Goal: Information Seeking & Learning: Find specific fact

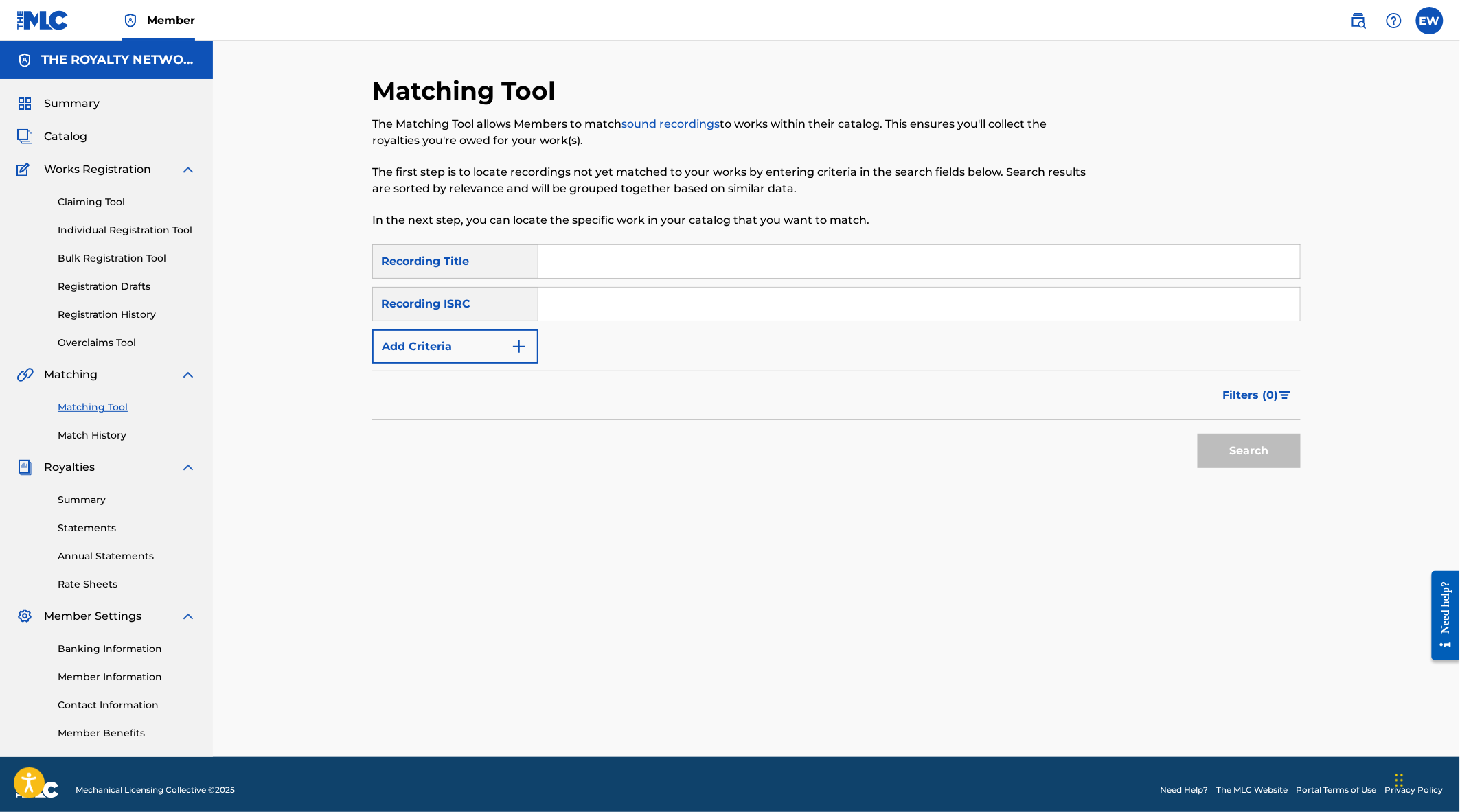
click at [170, 17] on span "Member" at bounding box center [171, 20] width 48 height 16
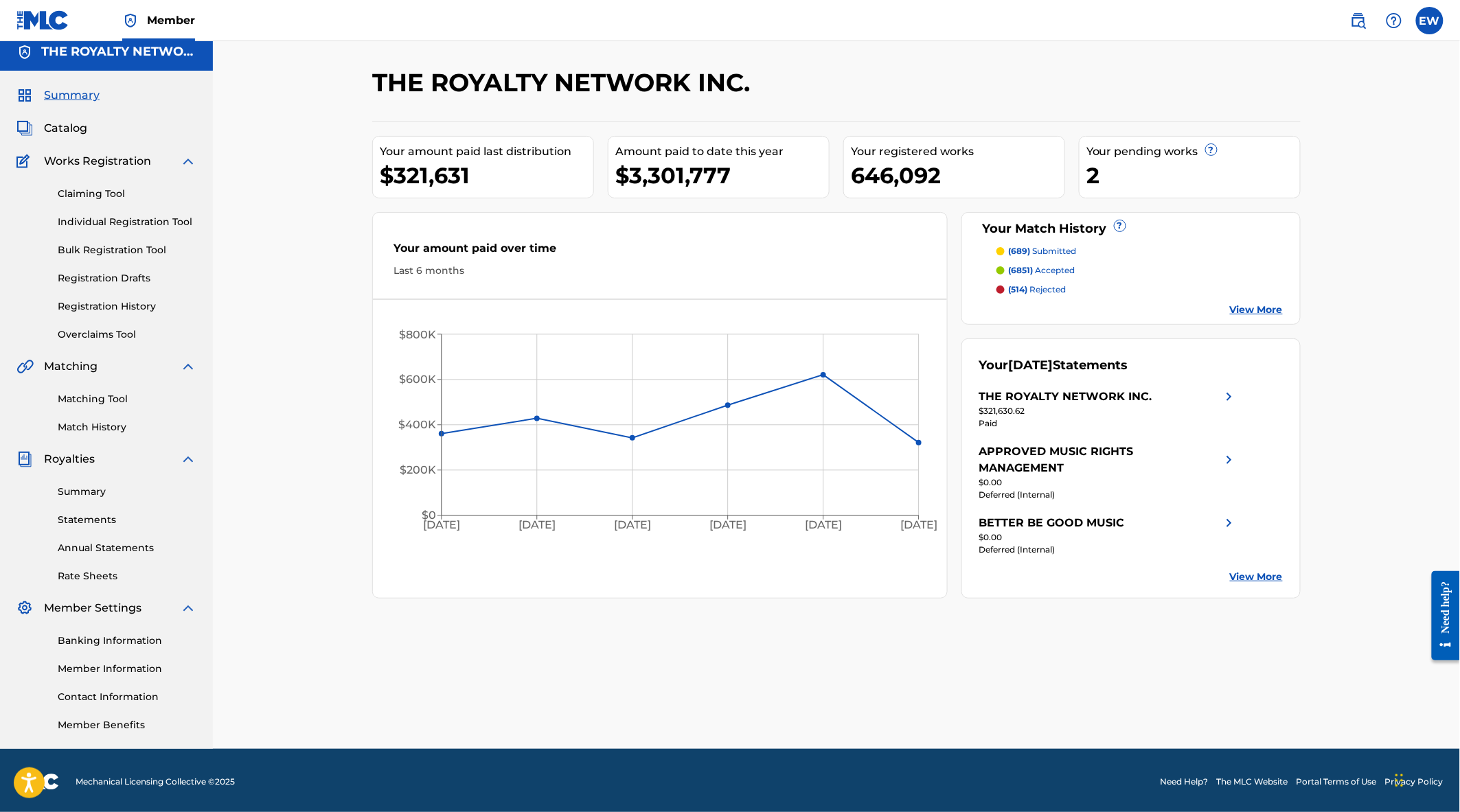
scroll to position [10, 0]
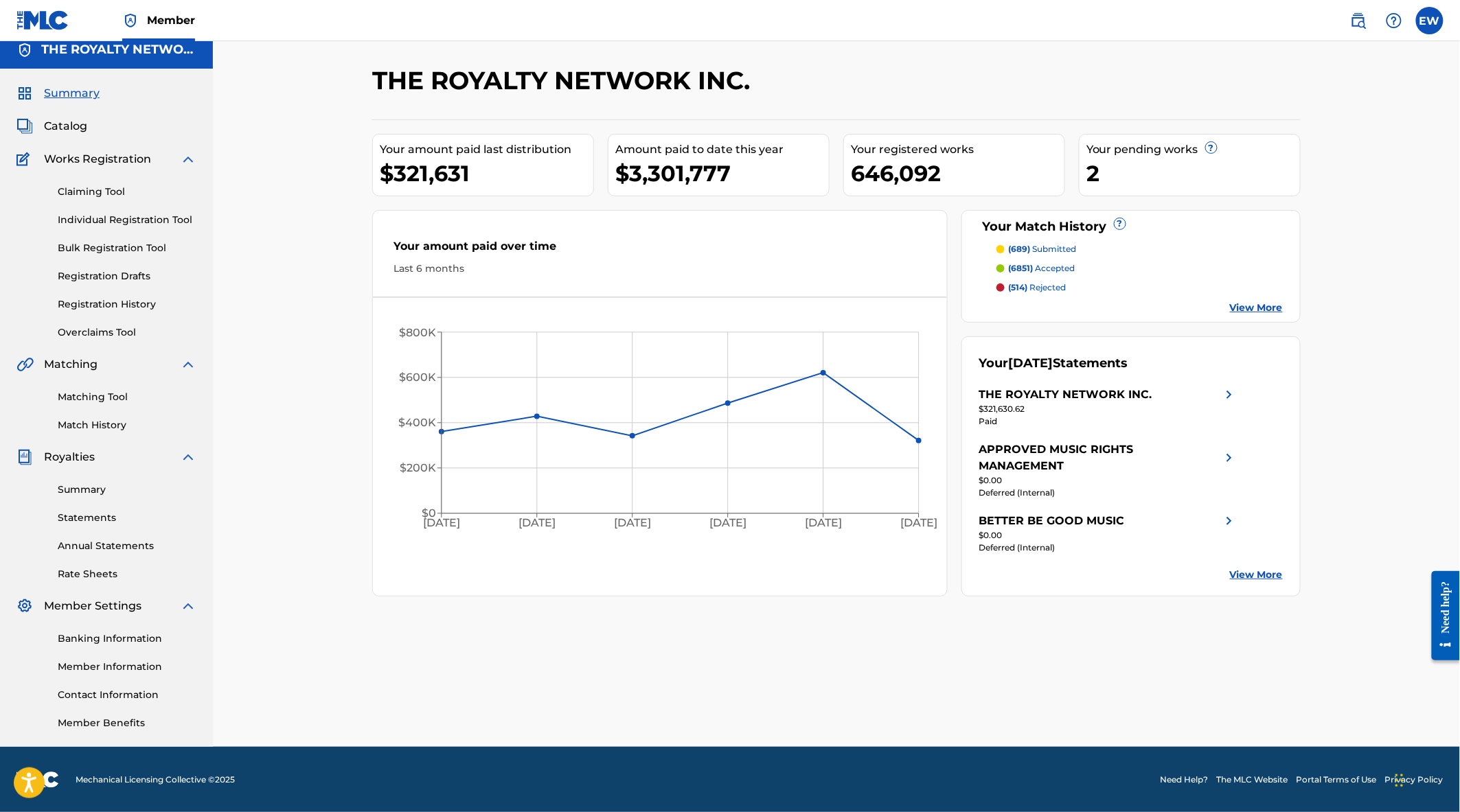
click at [105, 667] on link "Member Information" at bounding box center [126, 667] width 139 height 15
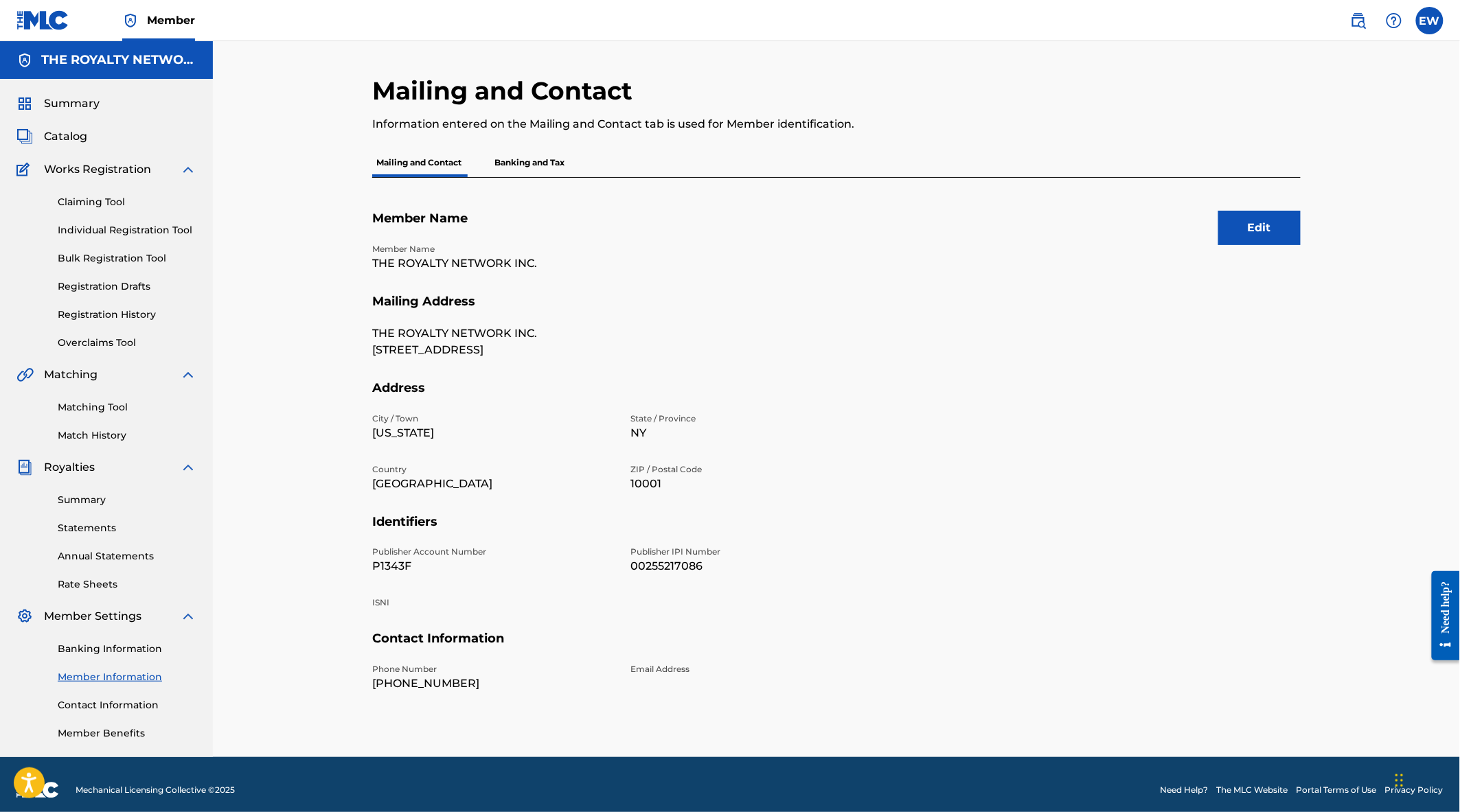
click at [1402, 261] on div "Mailing and Contact Information entered on the Mailing and Contact tab is used …" at bounding box center [836, 399] width 1247 height 716
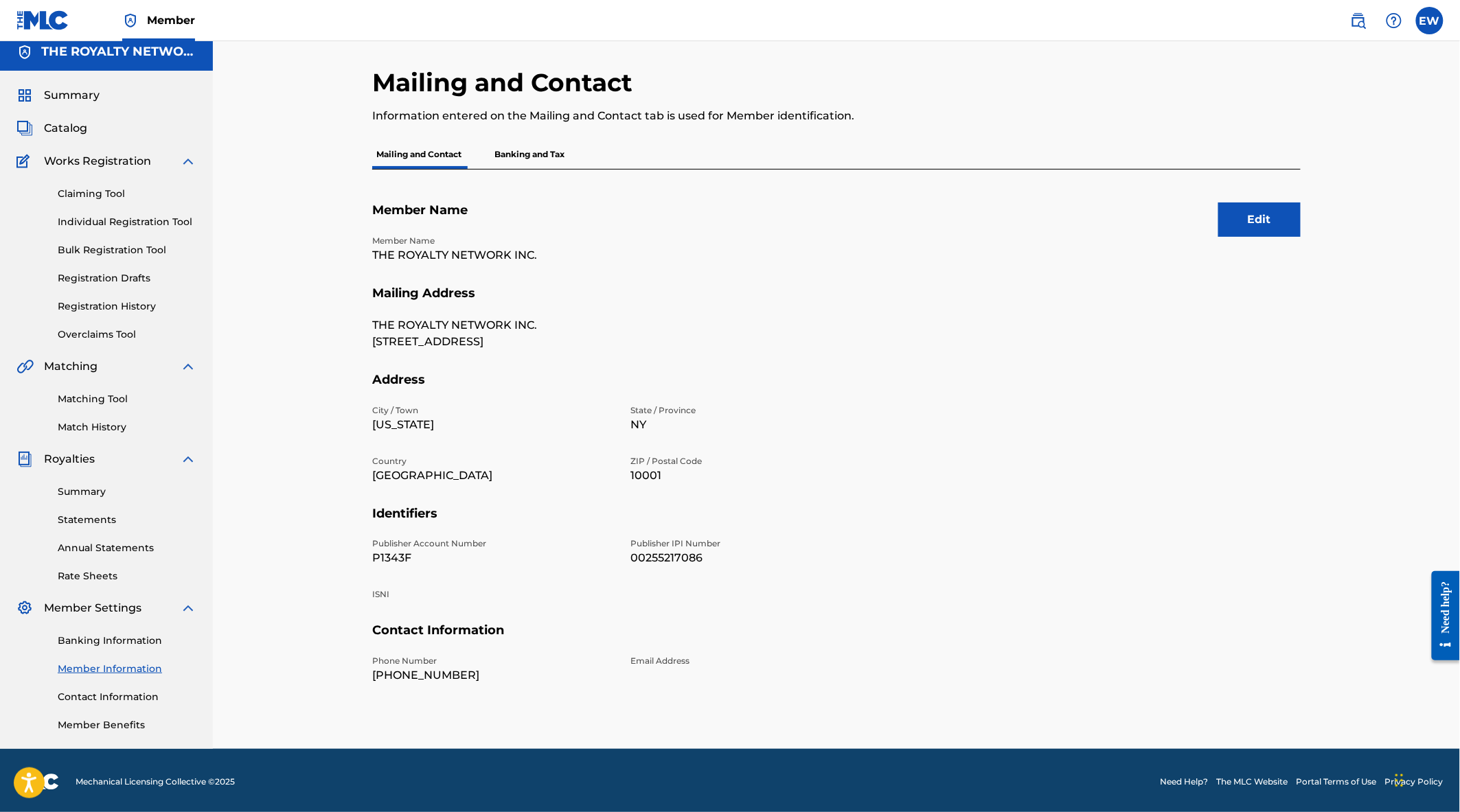
scroll to position [10, 0]
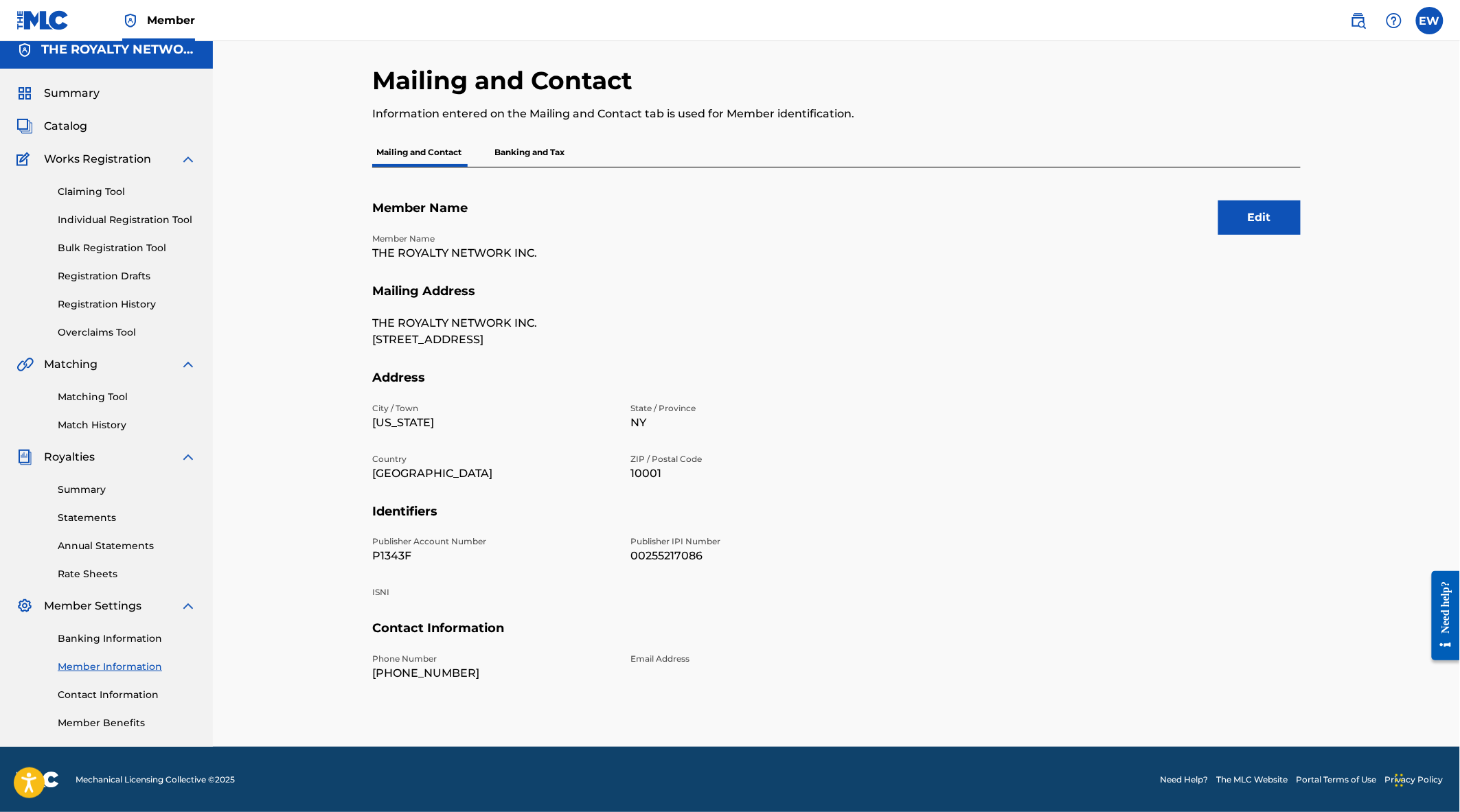
click at [1219, 65] on div at bounding box center [1193, 102] width 214 height 73
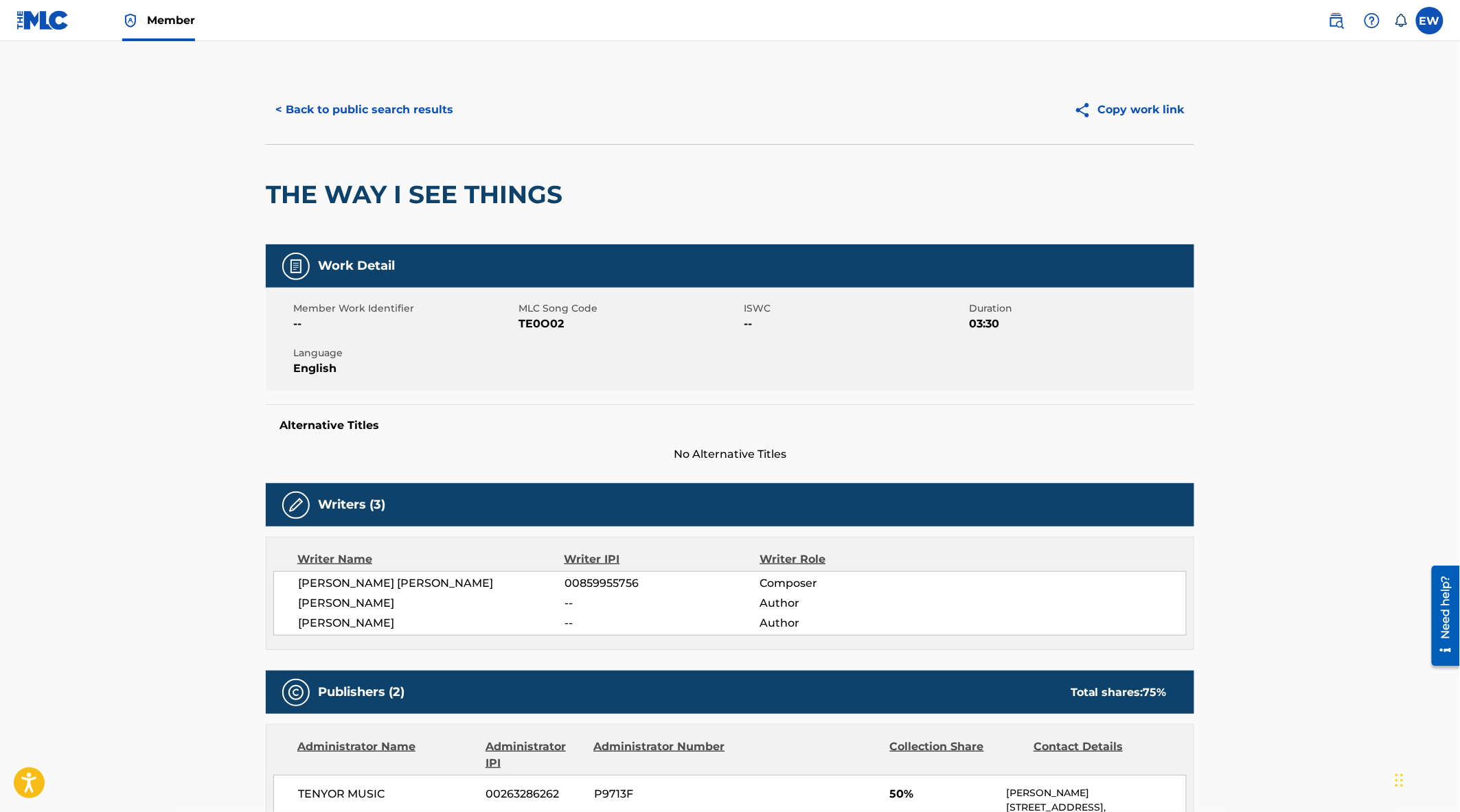
click at [423, 106] on button "< Back to public search results" at bounding box center [364, 109] width 197 height 34
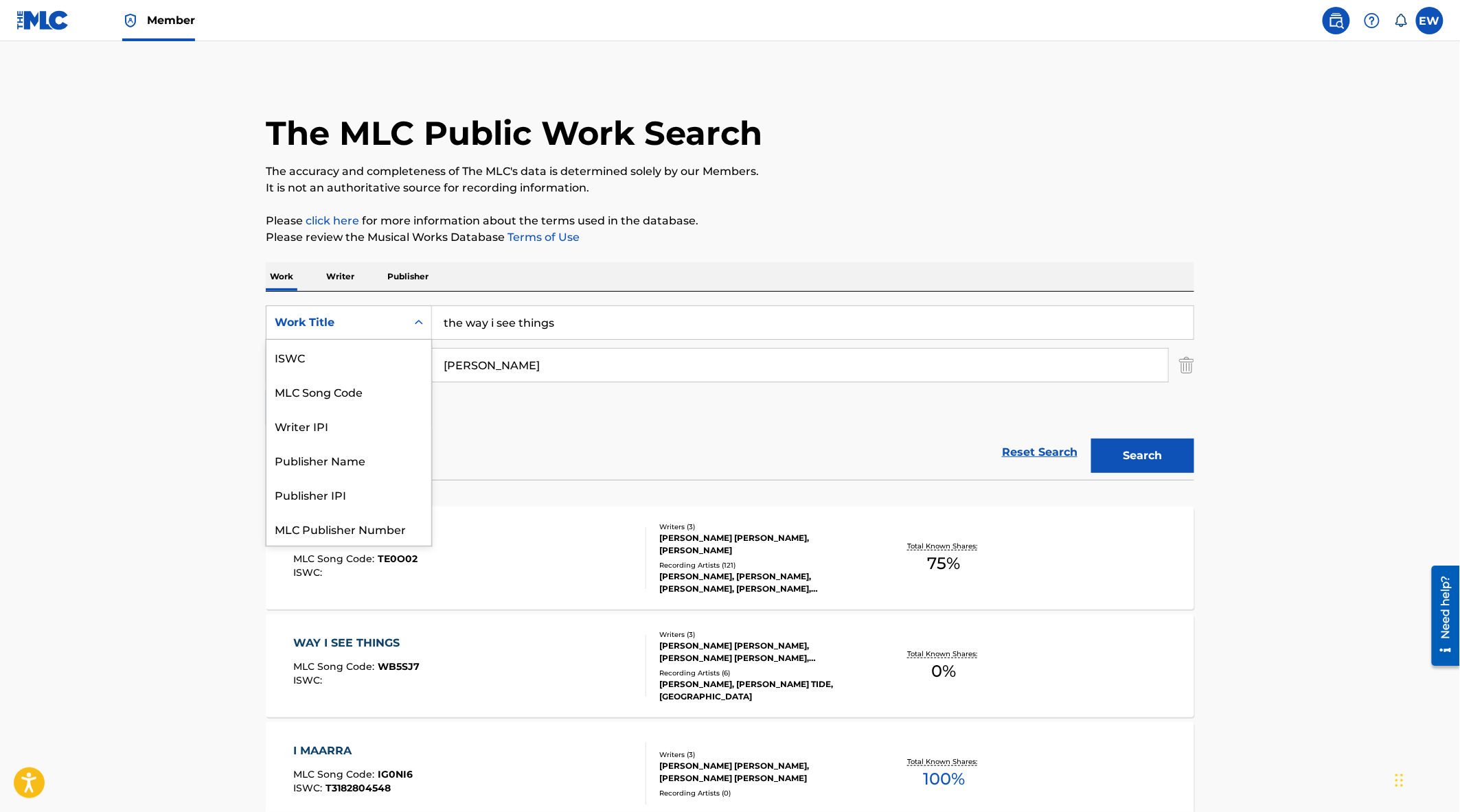
click at [329, 319] on div "Work Title" at bounding box center [336, 322] width 124 height 17
click at [348, 359] on div "MLC Song Code" at bounding box center [349, 356] width 165 height 34
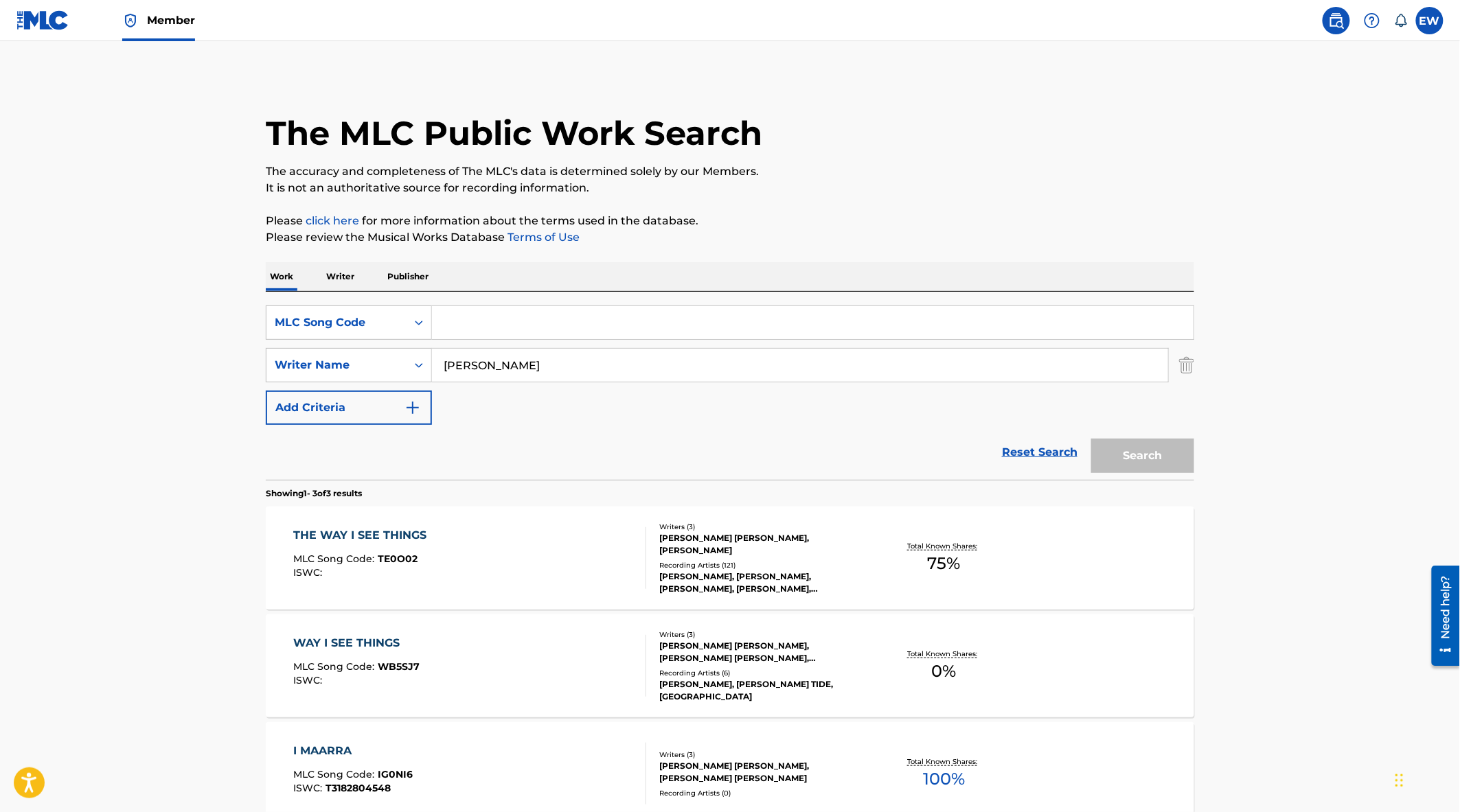
click at [610, 328] on input "Search Form" at bounding box center [813, 322] width 762 height 33
paste input "AVD1NR"
type input "AVD1NR"
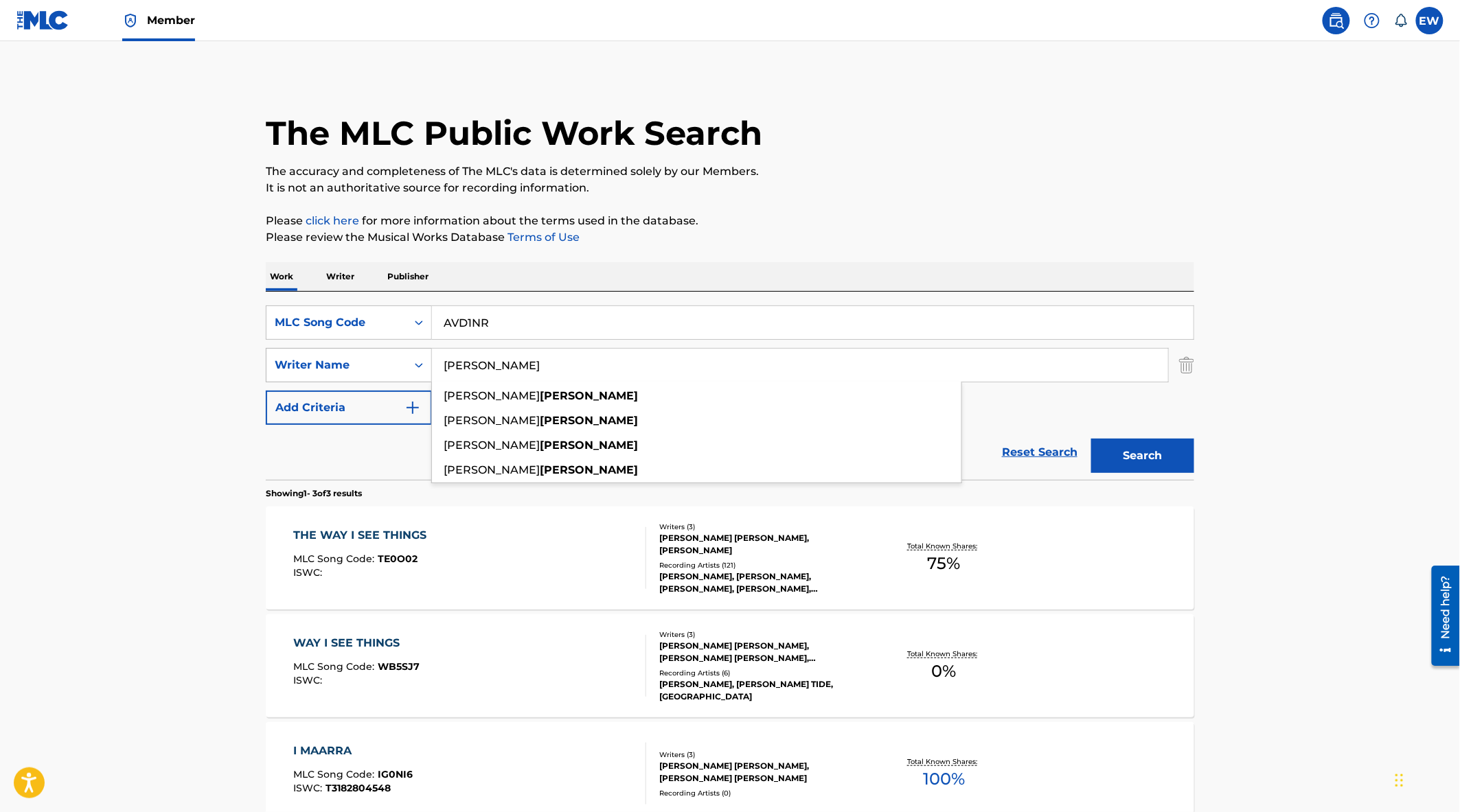
drag, startPoint x: 506, startPoint y: 360, endPoint x: 329, endPoint y: 355, distance: 177.1
click at [344, 369] on div "SearchWithCriteria61431197-447e-48d3-abfc-3456485e509c Writer Name werness silj…" at bounding box center [730, 364] width 928 height 34
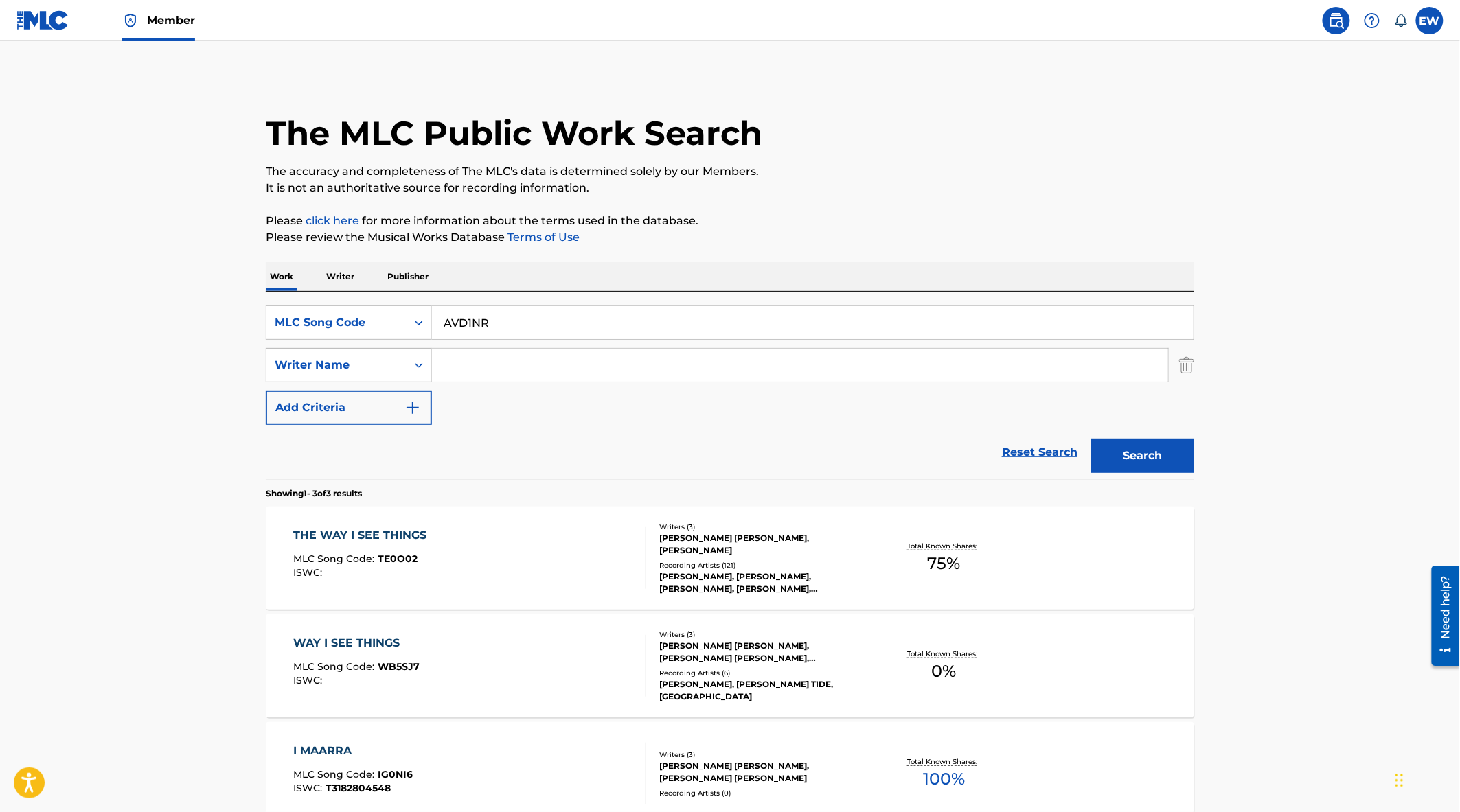
click at [1091, 438] on button "Search" at bounding box center [1143, 455] width 103 height 34
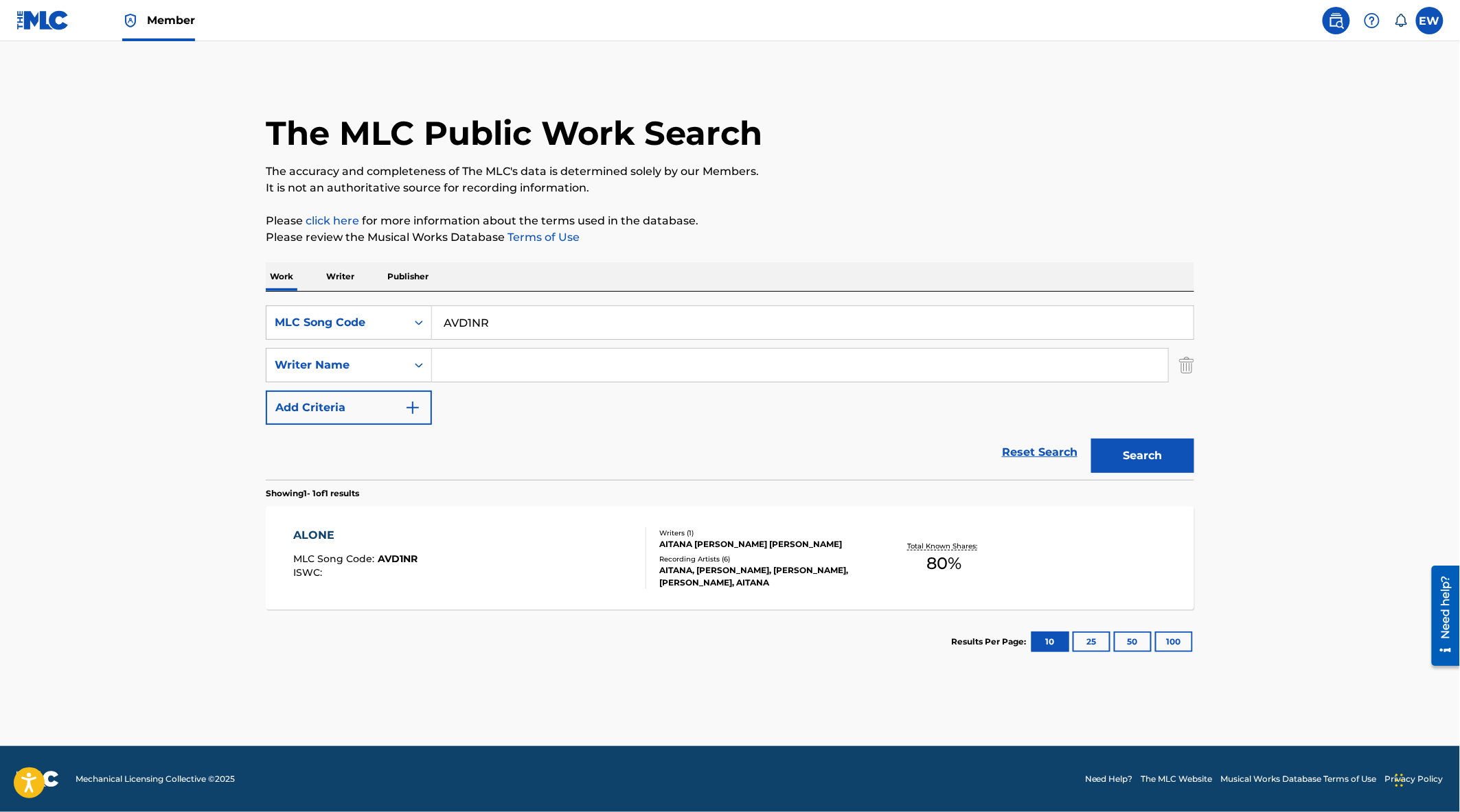
click at [540, 547] on div "ALONE MLC Song Code : AVD1NR ISWC :" at bounding box center [470, 558] width 353 height 62
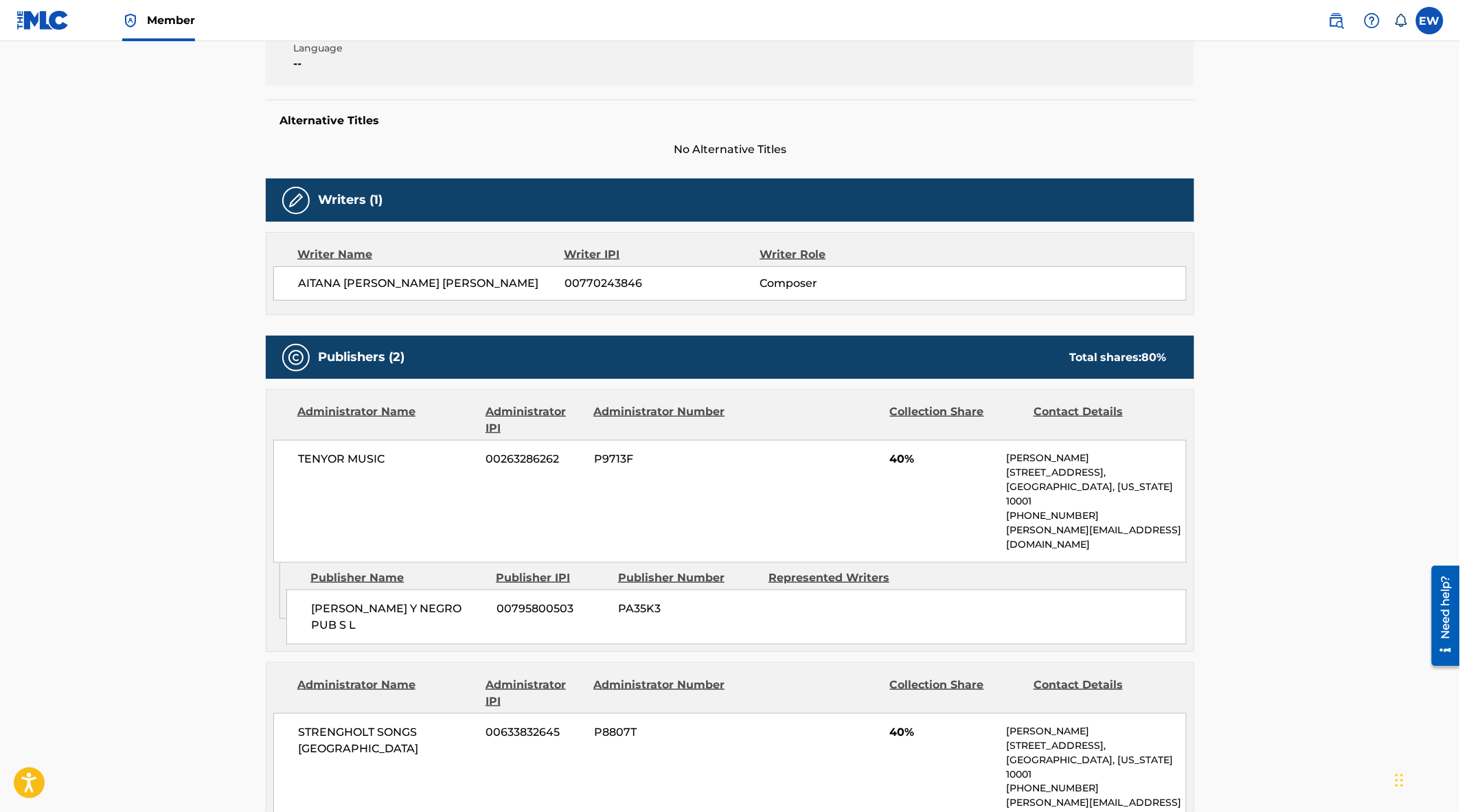
scroll to position [533, 0]
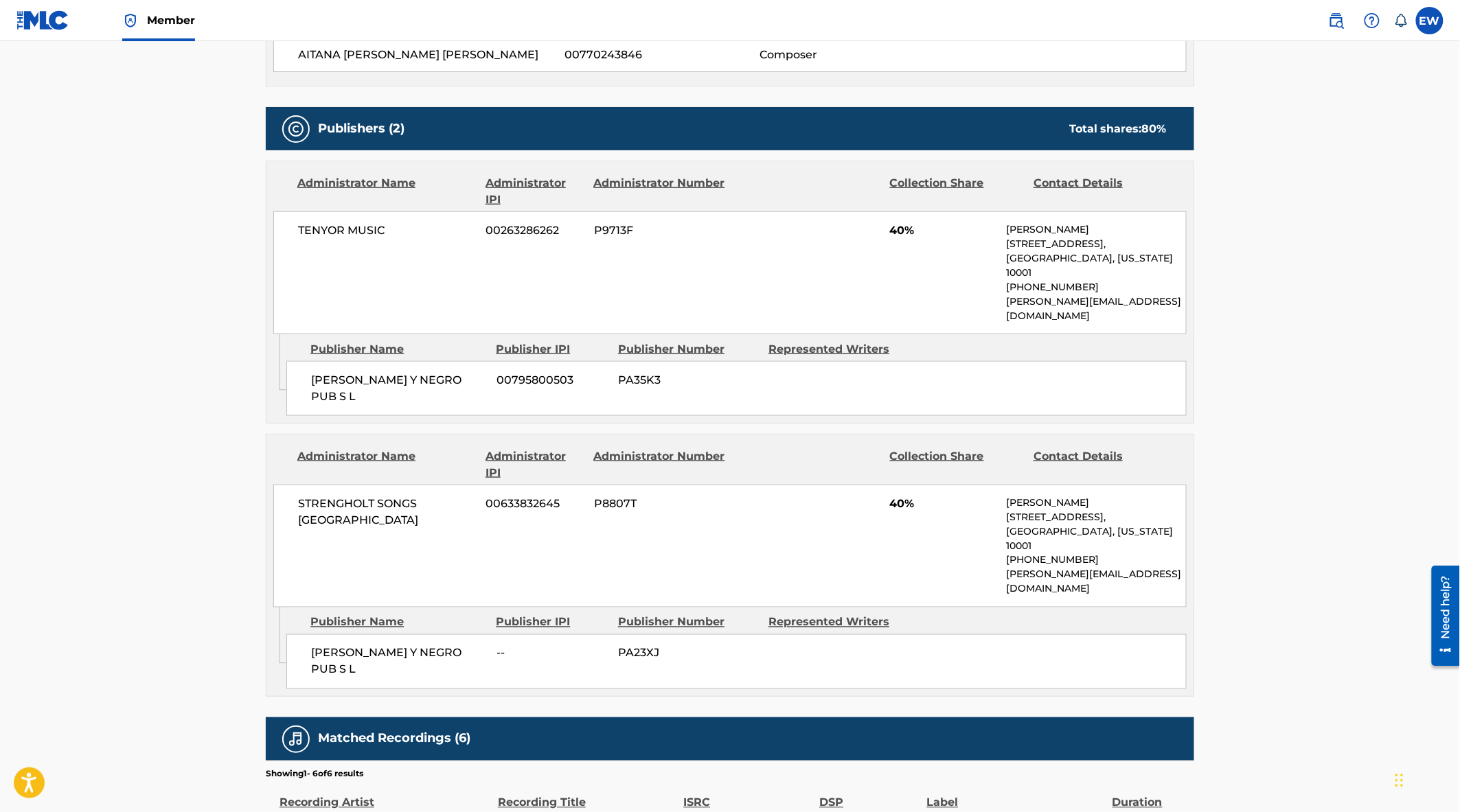
click at [204, 170] on main "< Back to public search results Copy work link ALONE Work Detail Member Work Id…" at bounding box center [730, 274] width 1460 height 1534
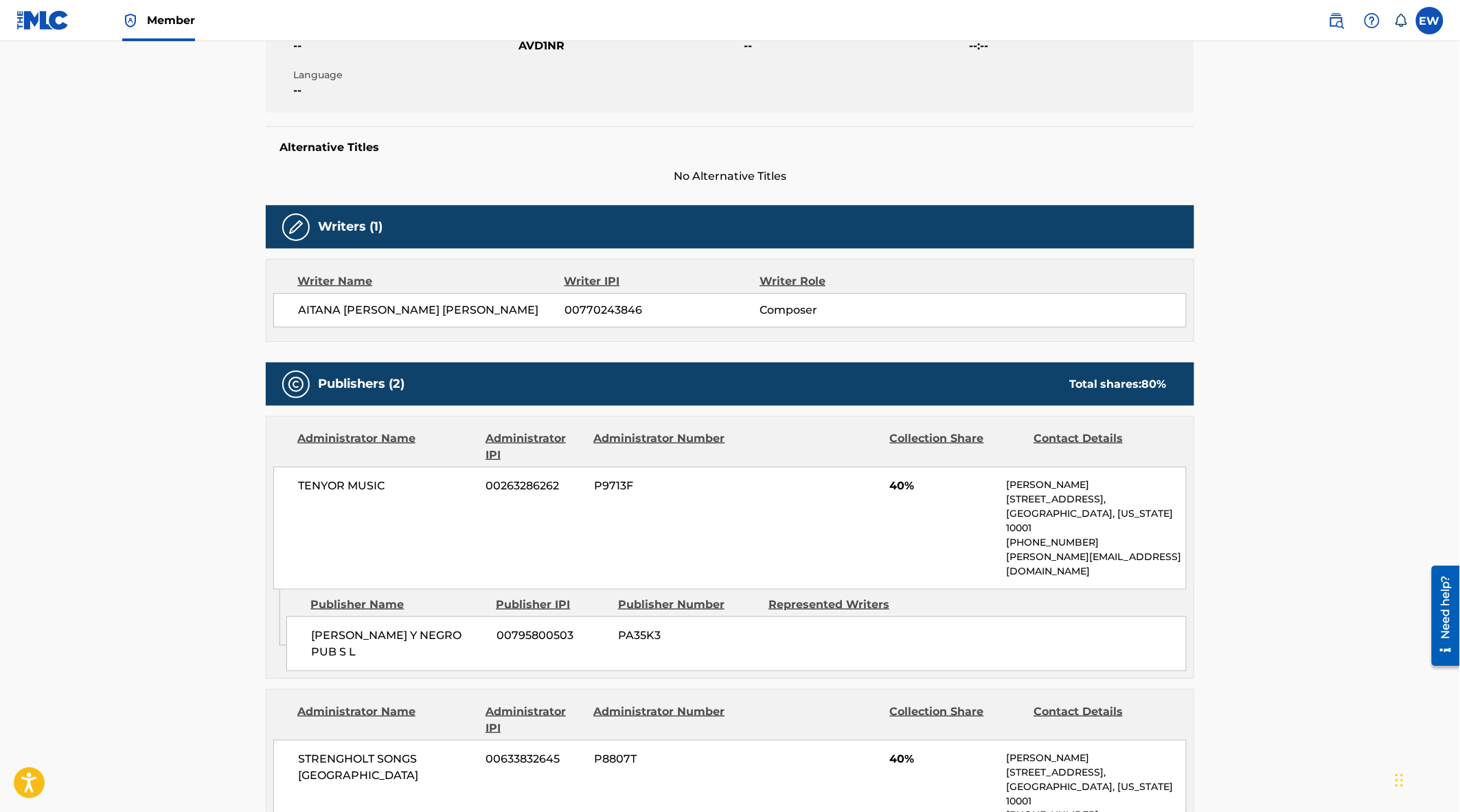
scroll to position [0, 0]
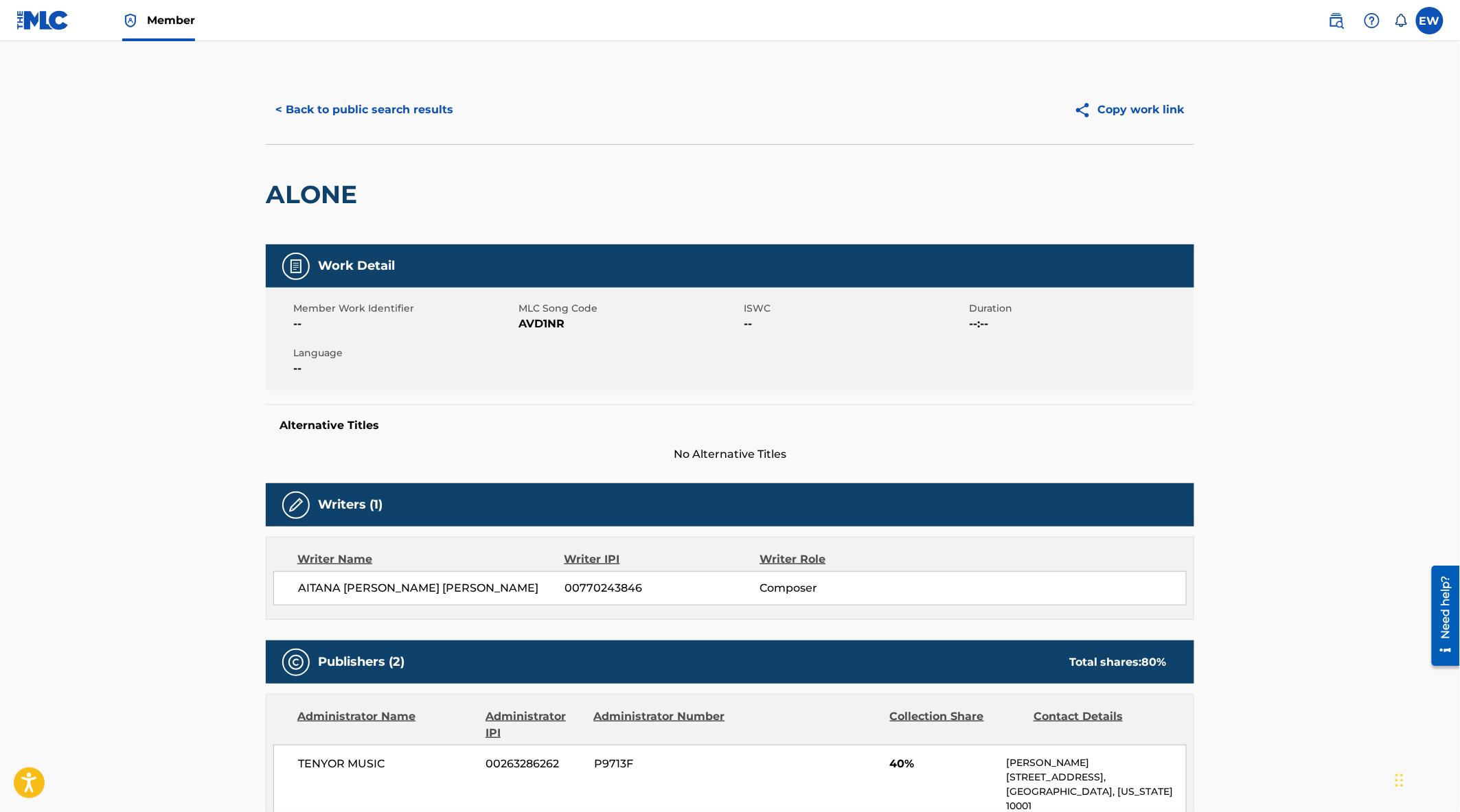
click at [435, 120] on button "< Back to public search results" at bounding box center [364, 109] width 197 height 34
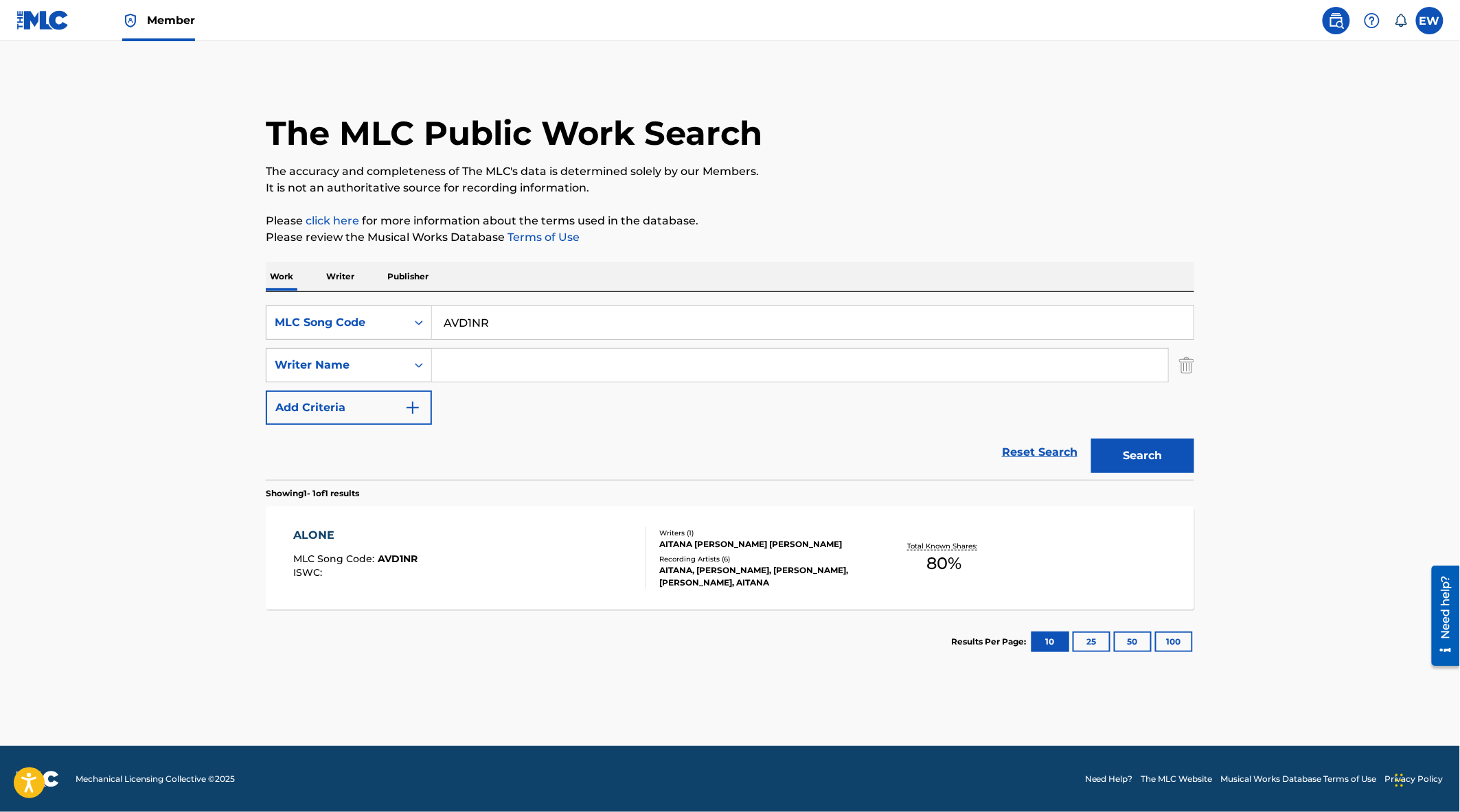
drag, startPoint x: 533, startPoint y: 329, endPoint x: 255, endPoint y: 309, distance: 278.7
click at [241, 310] on main "The MLC Public Work Search The accuracy and completeness of The MLC's data is d…" at bounding box center [730, 393] width 1460 height 705
drag, startPoint x: 587, startPoint y: 326, endPoint x: 359, endPoint y: 324, distance: 228.0
click at [360, 325] on div "SearchWithCriteriac0a4821a-4c4d-495a-971d-e0539eef028a MLC Song Code AVD1NR" at bounding box center [730, 322] width 928 height 34
paste input "BVBS04"
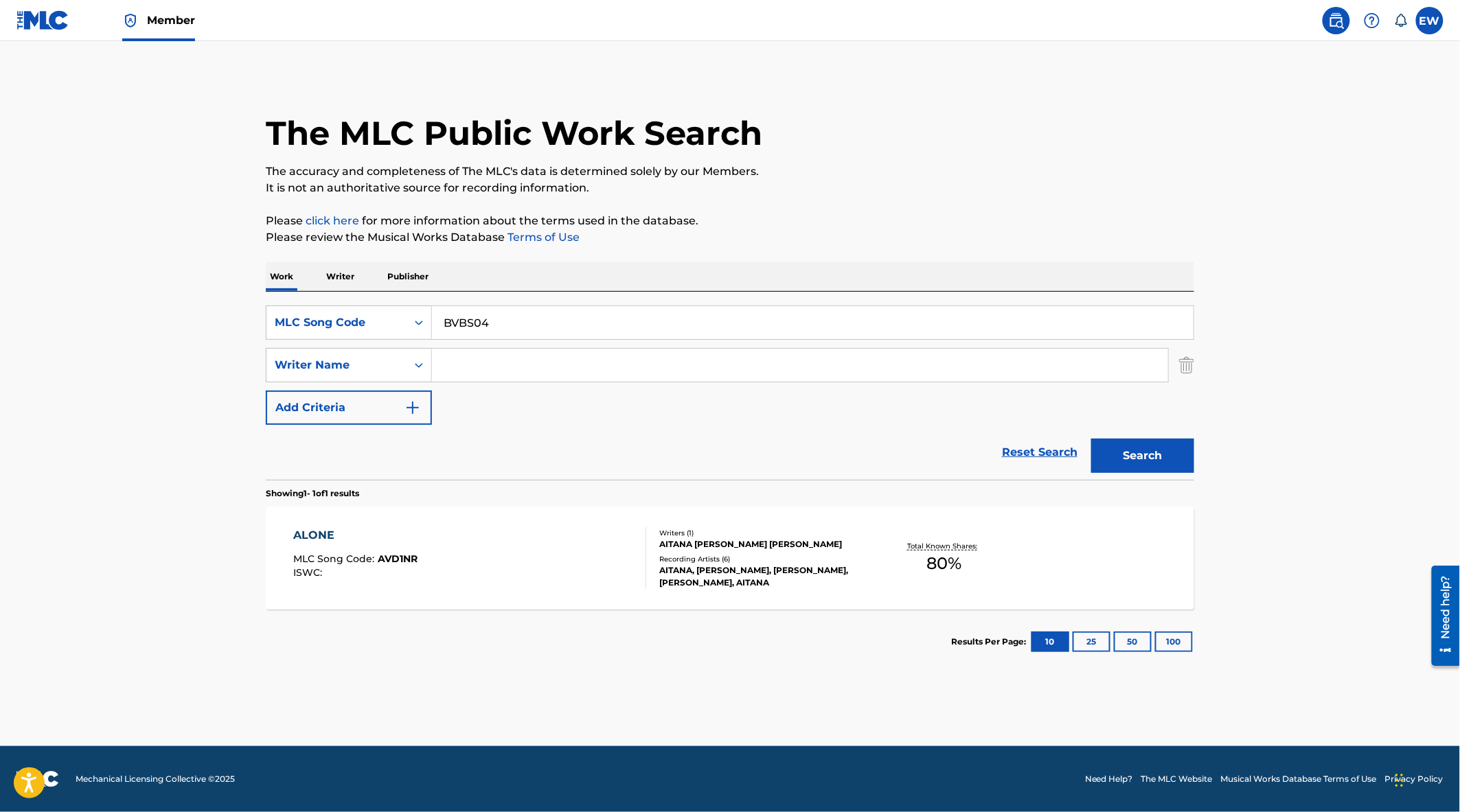
type input "BVBS04"
click at [1158, 458] on button "Search" at bounding box center [1143, 455] width 103 height 34
click at [553, 578] on div "BURNING UP MLC Song Code : BVBS04 ISWC :" at bounding box center [470, 558] width 353 height 62
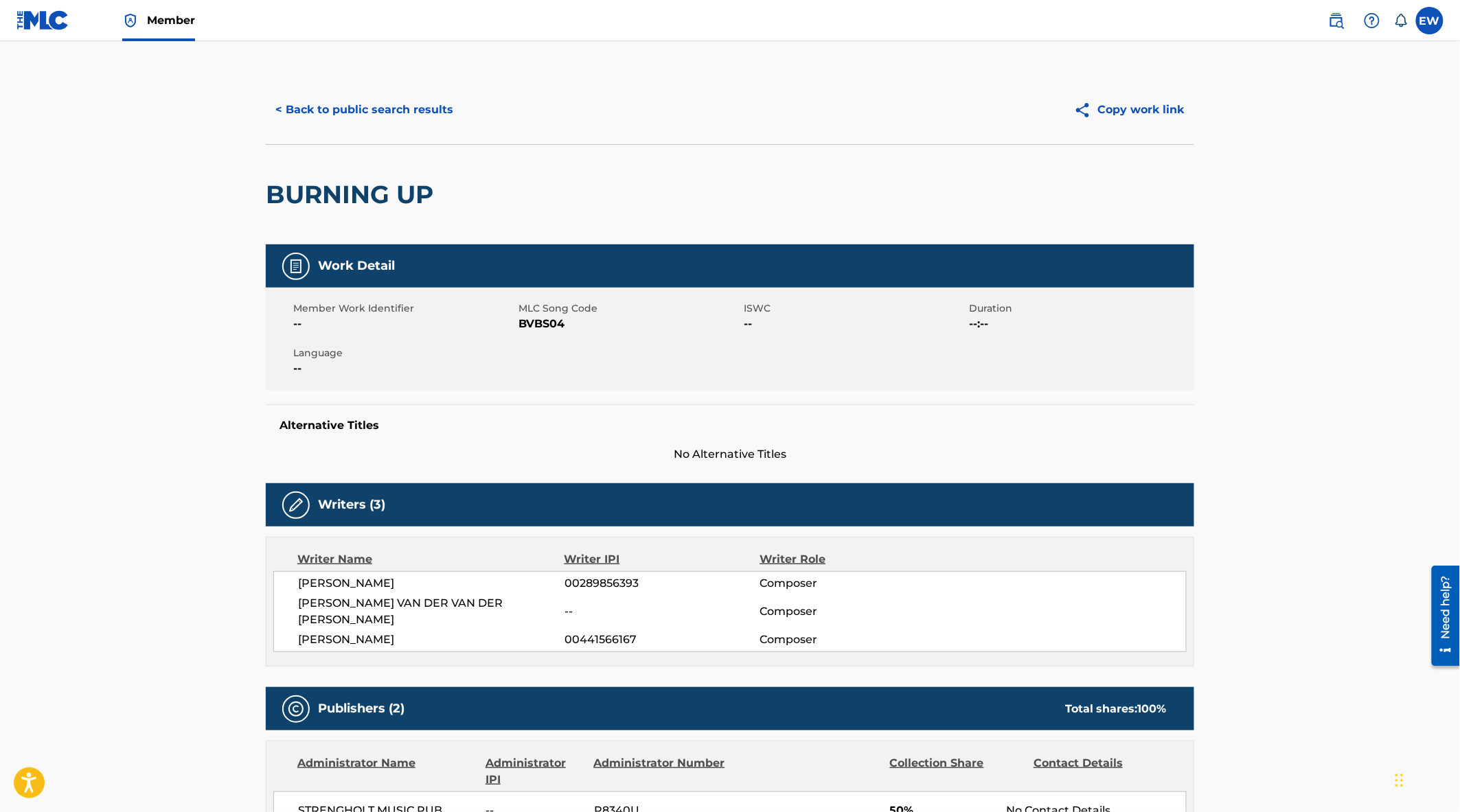
click at [541, 322] on span "BVBS04" at bounding box center [629, 323] width 221 height 17
copy span "BVBS04"
click at [160, 306] on main "< Back to public search results Copy work link BURNING UP Work Detail Member Wo…" at bounding box center [730, 715] width 1460 height 1350
click at [319, 85] on div "< Back to public search results Copy work link" at bounding box center [730, 110] width 928 height 69
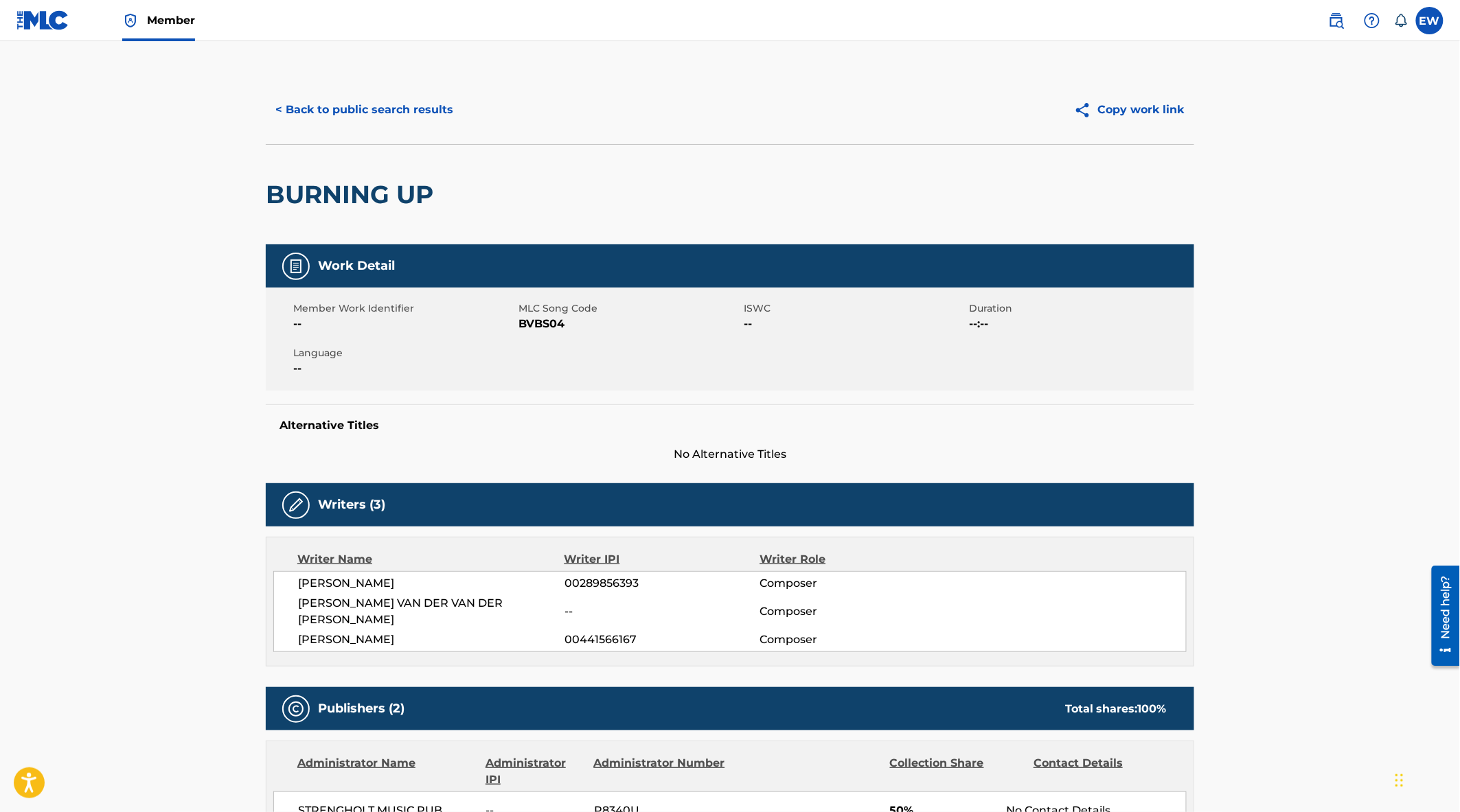
click at [332, 105] on button "< Back to public search results" at bounding box center [364, 109] width 197 height 34
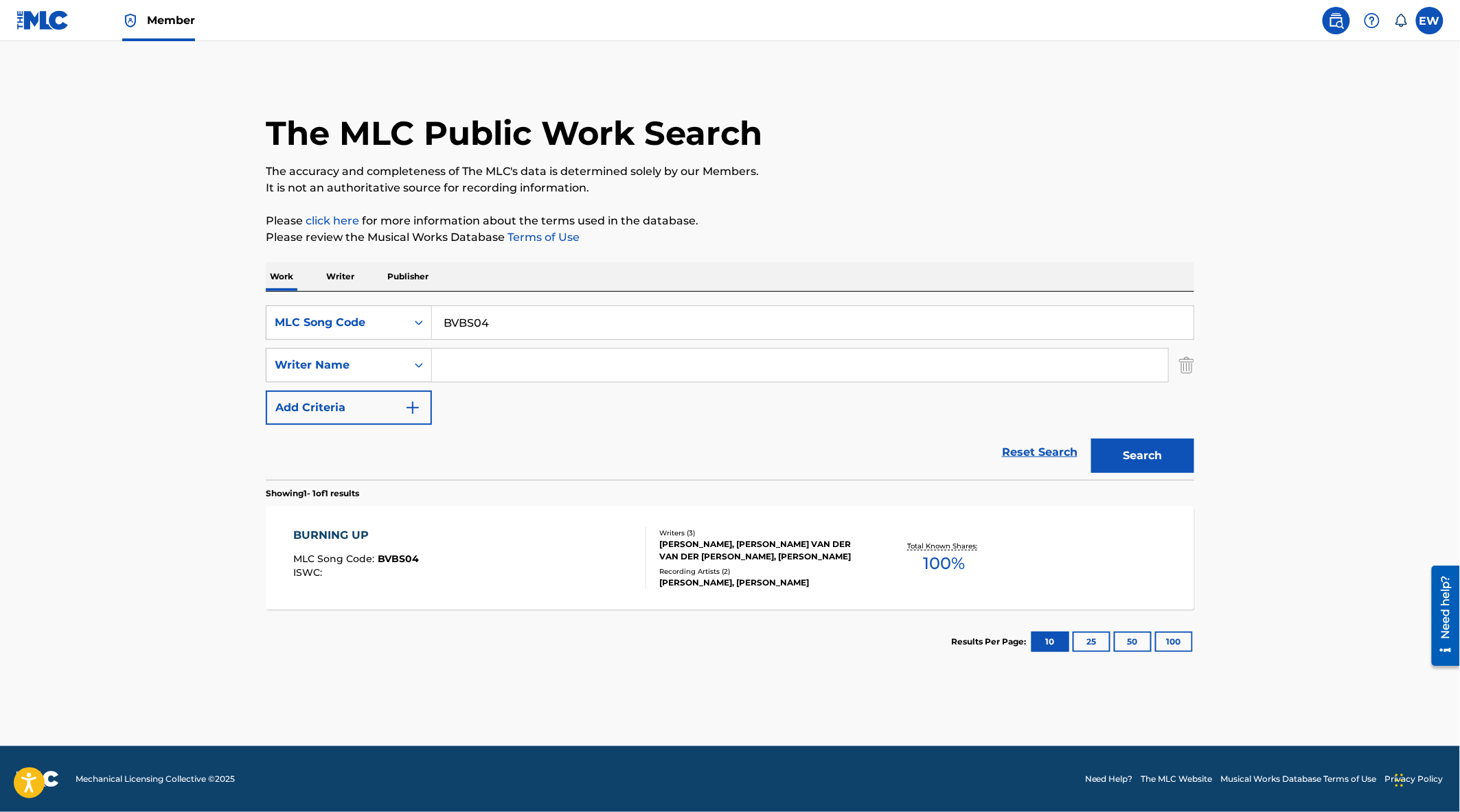
drag, startPoint x: 546, startPoint y: 327, endPoint x: 442, endPoint y: 333, distance: 104.2
click at [386, 327] on div "SearchWithCriteriac0a4821a-4c4d-495a-971d-e0539eef028a MLC Song Code BVBS04" at bounding box center [730, 322] width 928 height 34
paste input "WB1DHM"
type input "WB1DHM"
drag, startPoint x: 1124, startPoint y: 443, endPoint x: 1100, endPoint y: 435, distance: 25.3
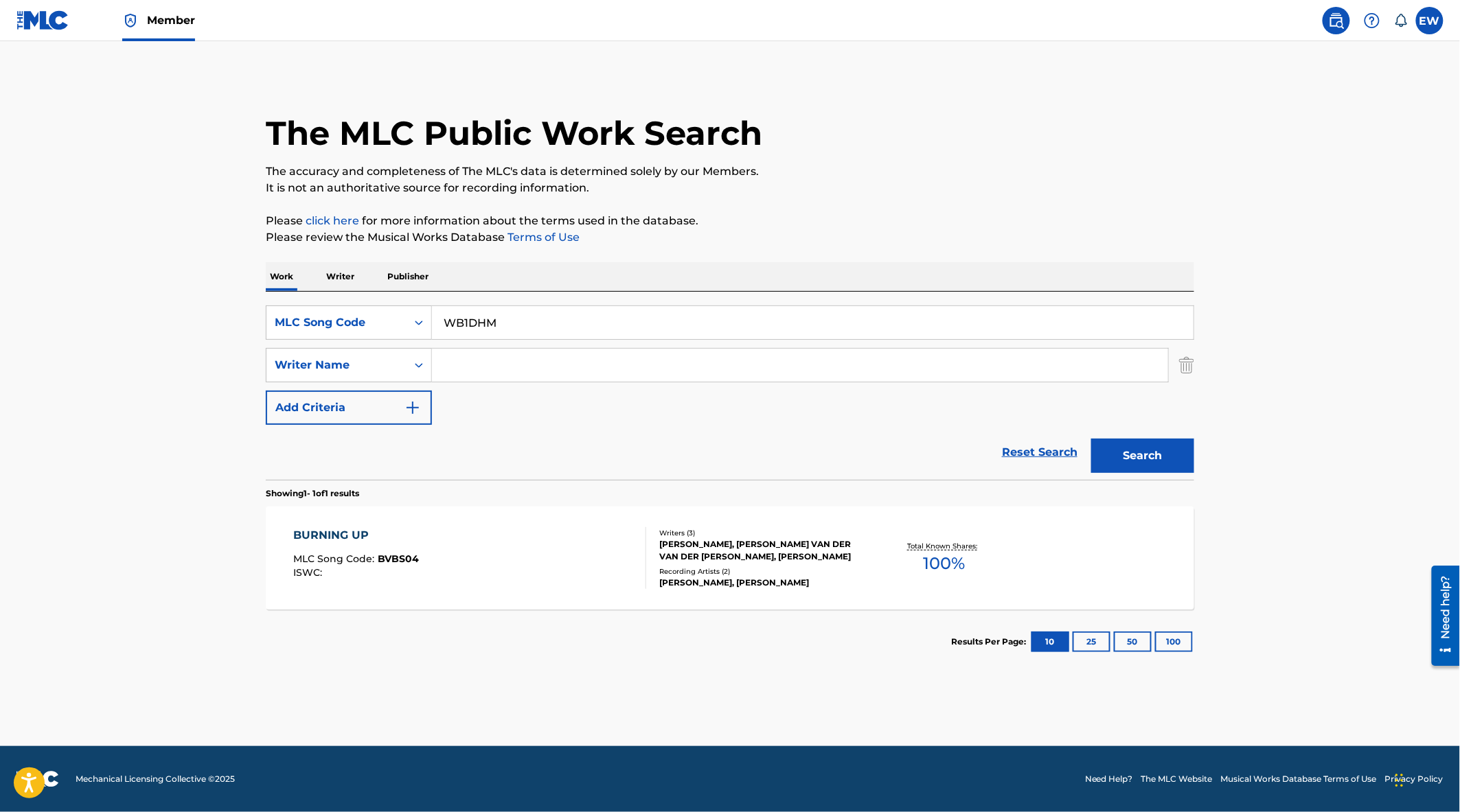
click at [1124, 444] on button "Search" at bounding box center [1143, 455] width 103 height 34
click at [580, 541] on div "WAY BACK MLC Song Code : WB1DHM ISWC : T3017119067" at bounding box center [470, 558] width 353 height 62
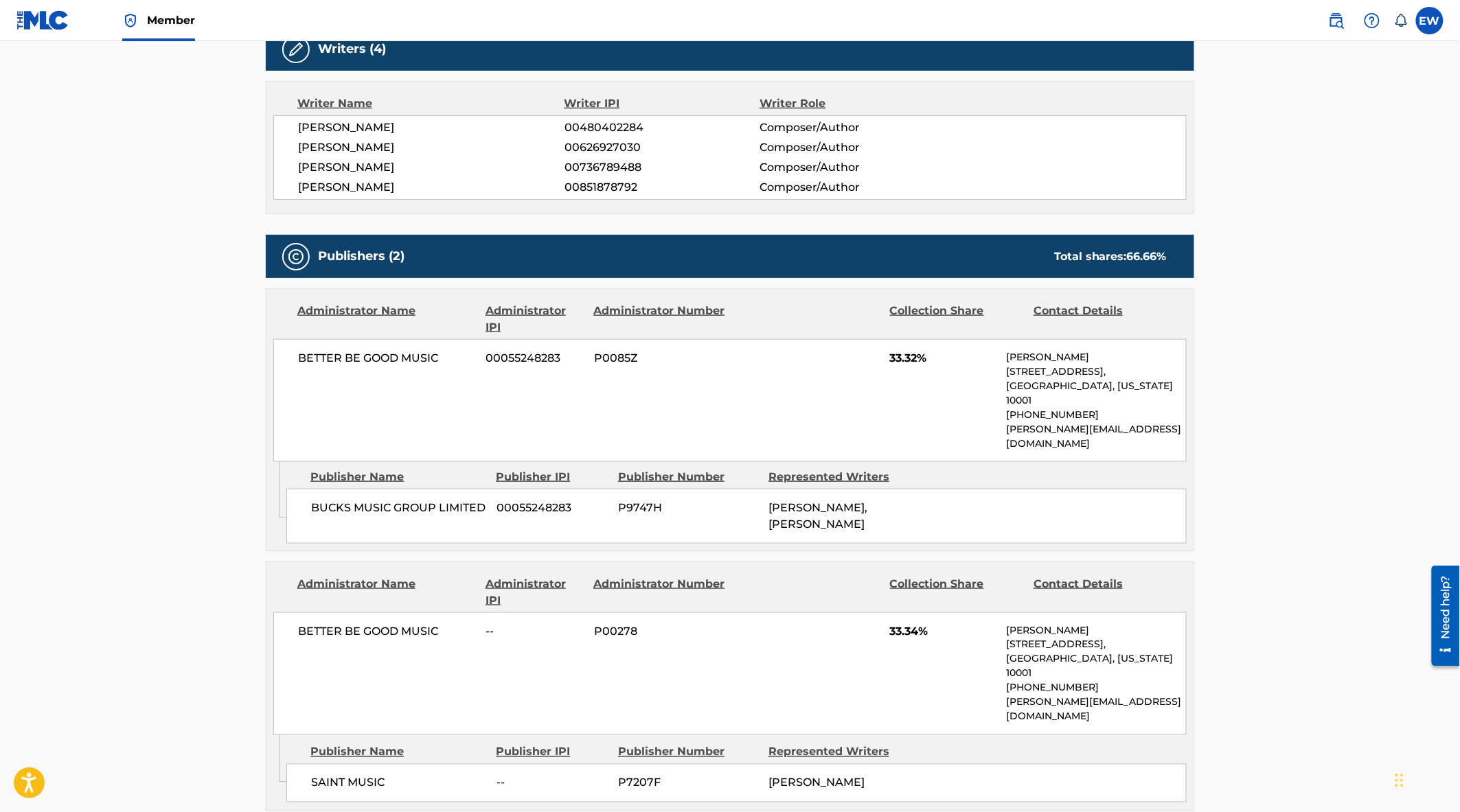
scroll to position [457, 0]
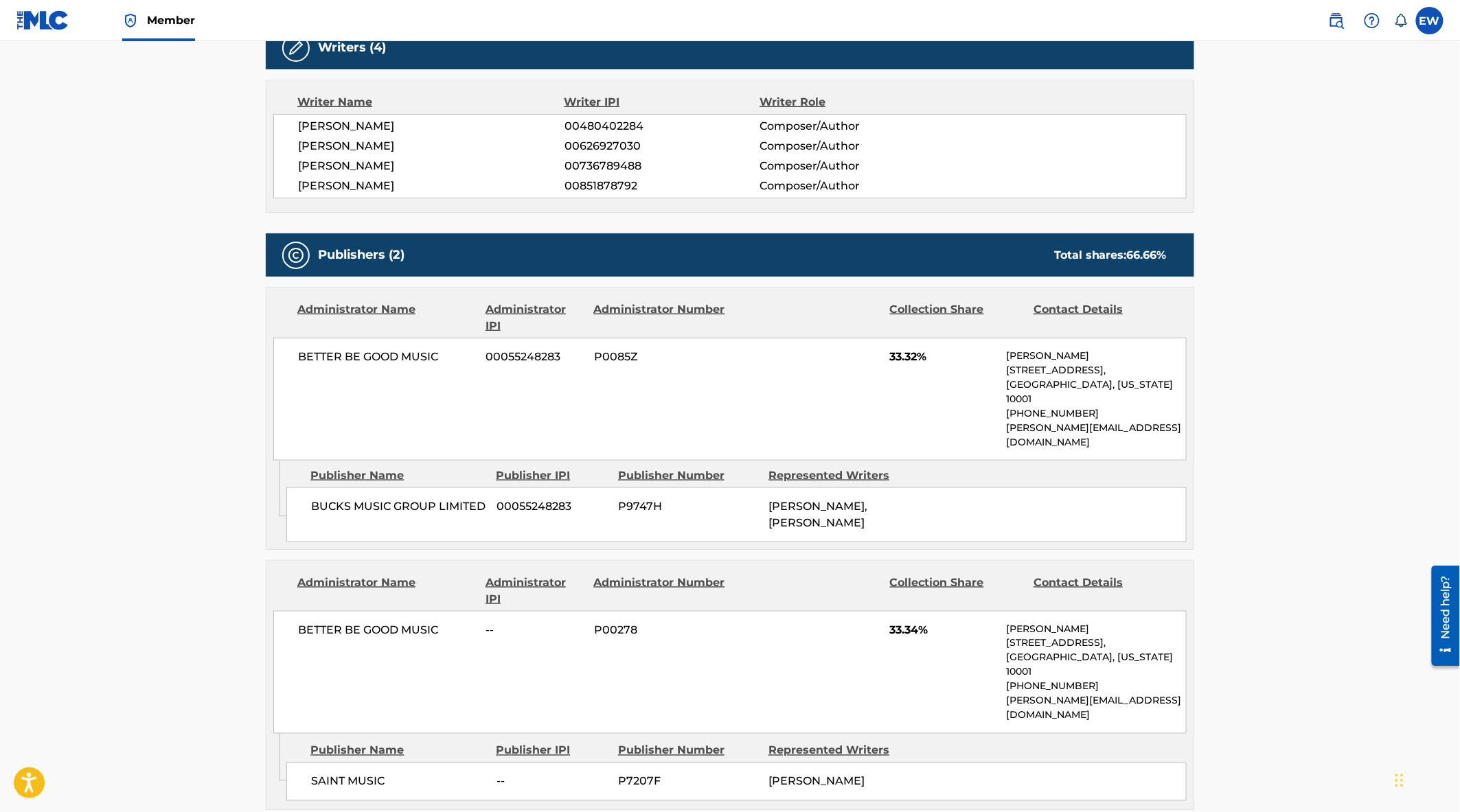
click at [150, 272] on main "< Back to public search results Copy work link WAY BACK Work Detail Member Work…" at bounding box center [730, 464] width 1460 height 1759
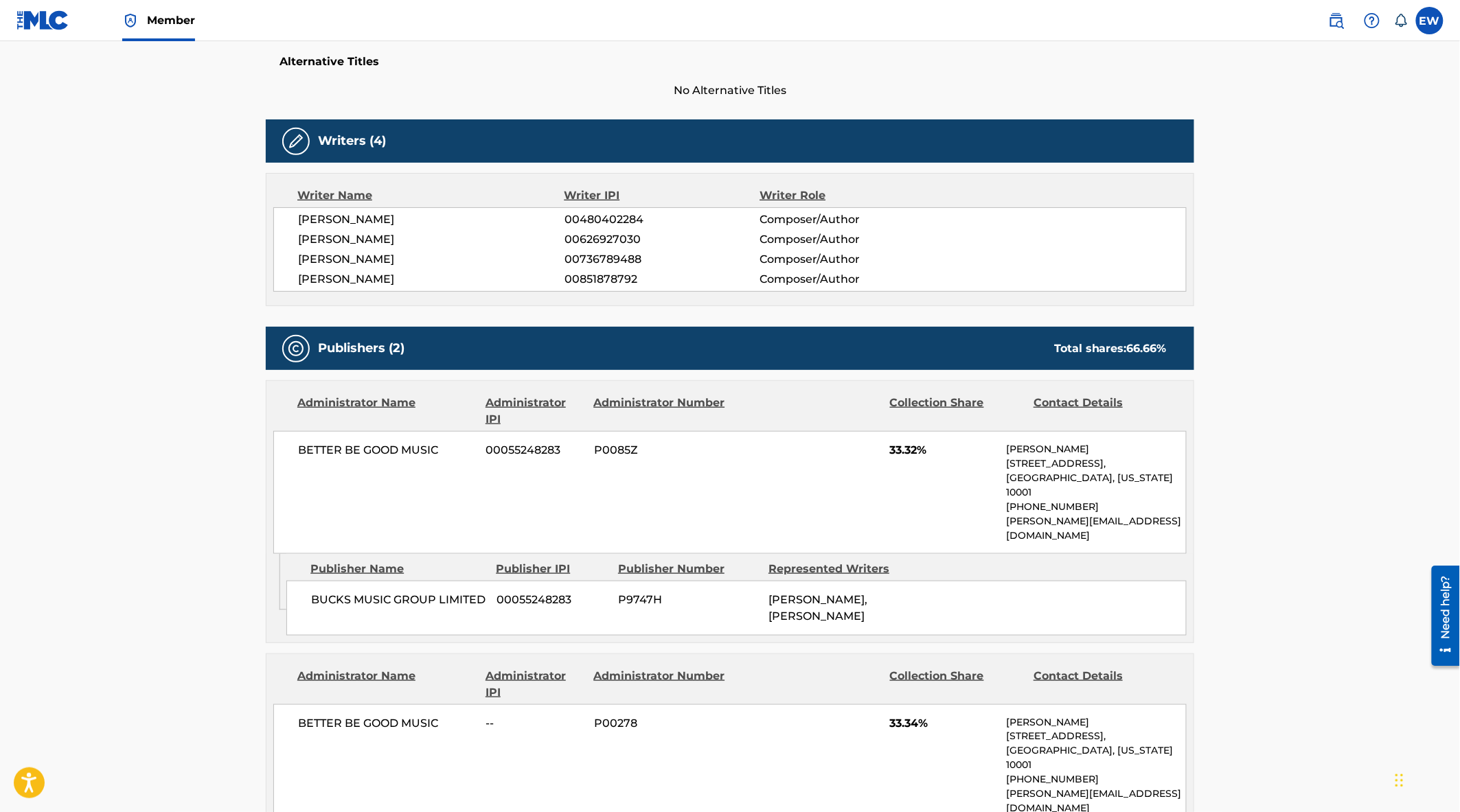
scroll to position [0, 0]
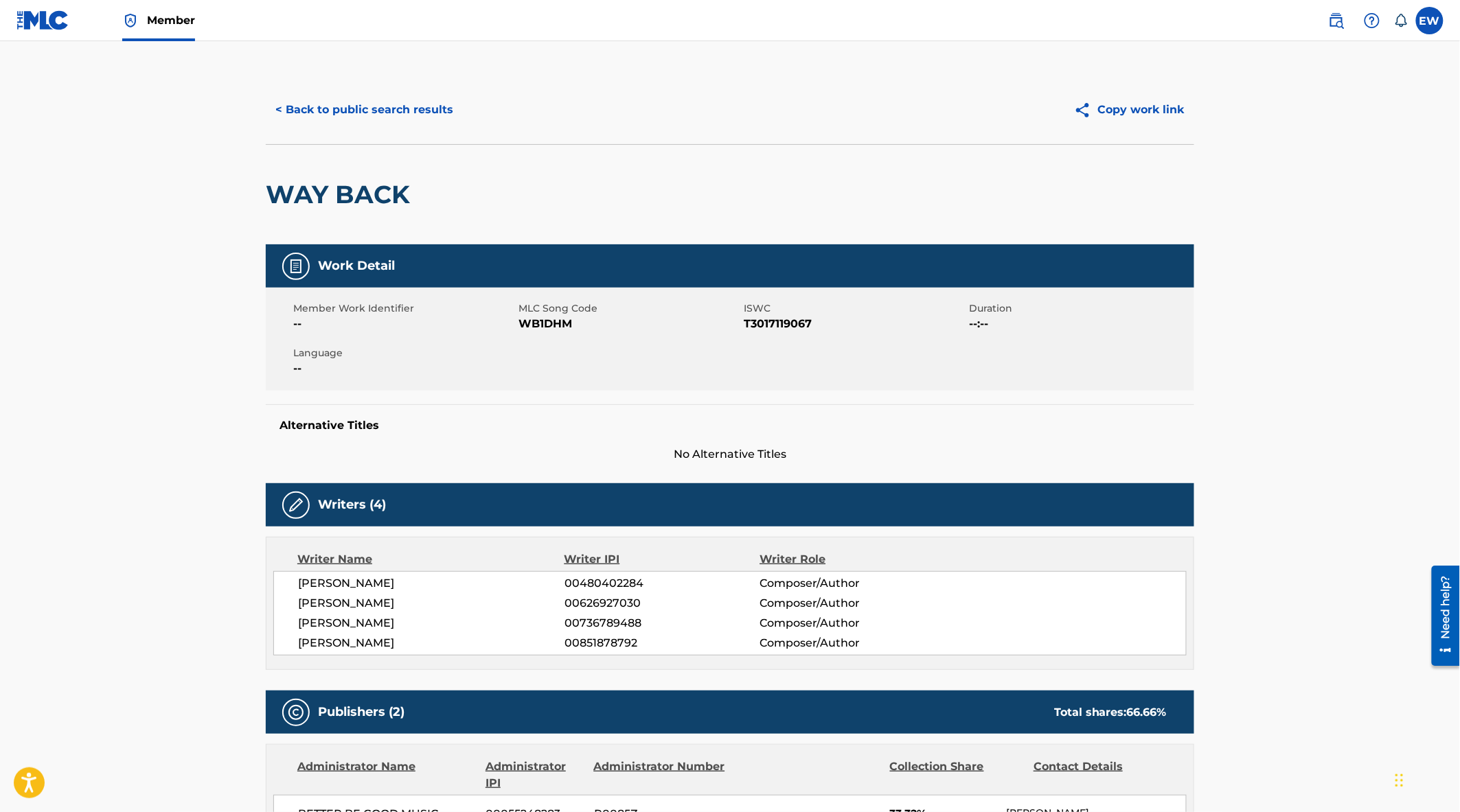
click at [306, 108] on button "< Back to public search results" at bounding box center [364, 109] width 197 height 34
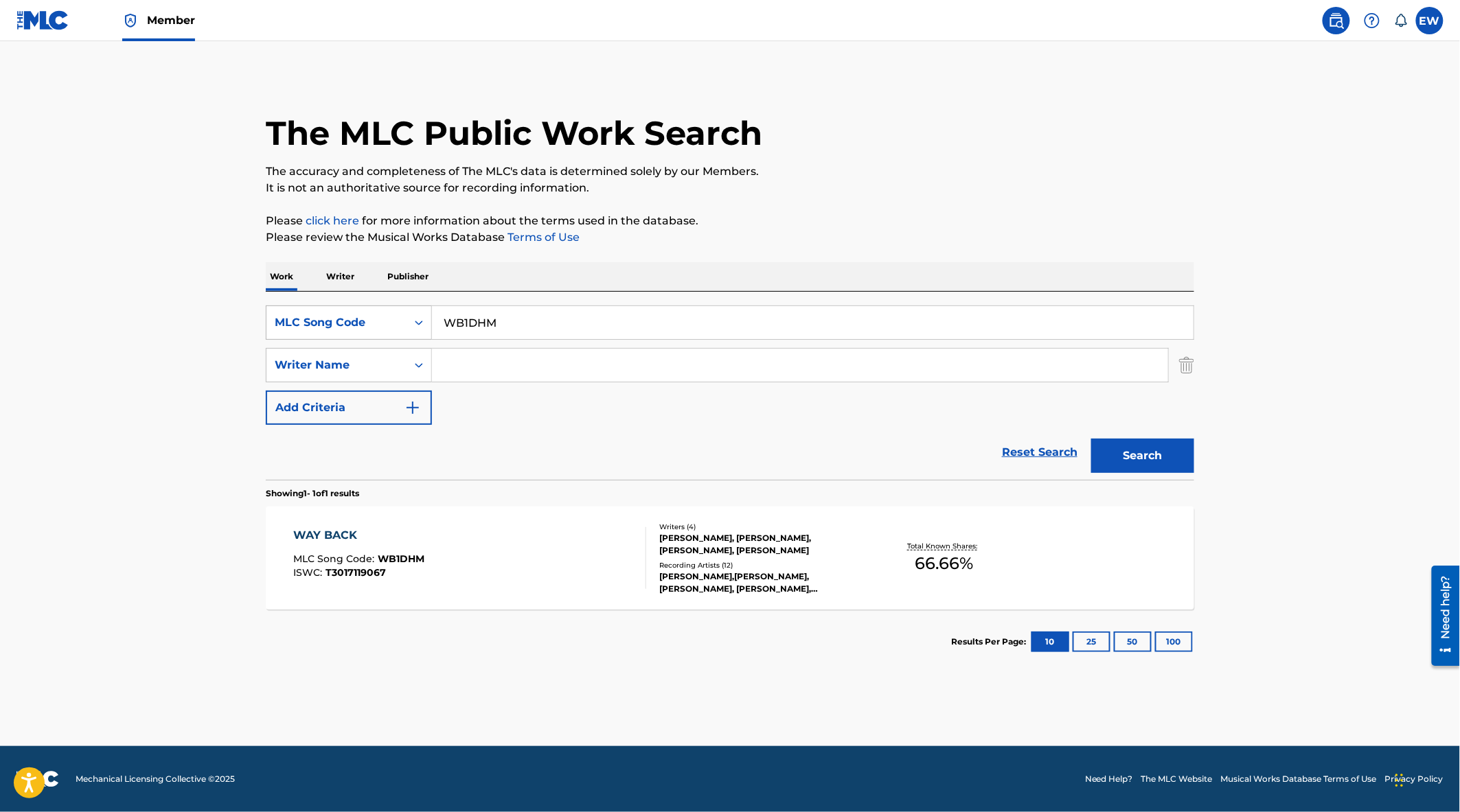
drag, startPoint x: 516, startPoint y: 326, endPoint x: 405, endPoint y: 321, distance: 111.1
click at [405, 322] on div "SearchWithCriteriac0a4821a-4c4d-495a-971d-e0539eef028a MLC Song Code WB1DHM" at bounding box center [730, 322] width 928 height 34
paste input "DV8SBN"
type input "DV8SBN"
click at [1161, 450] on button "Search" at bounding box center [1143, 455] width 103 height 34
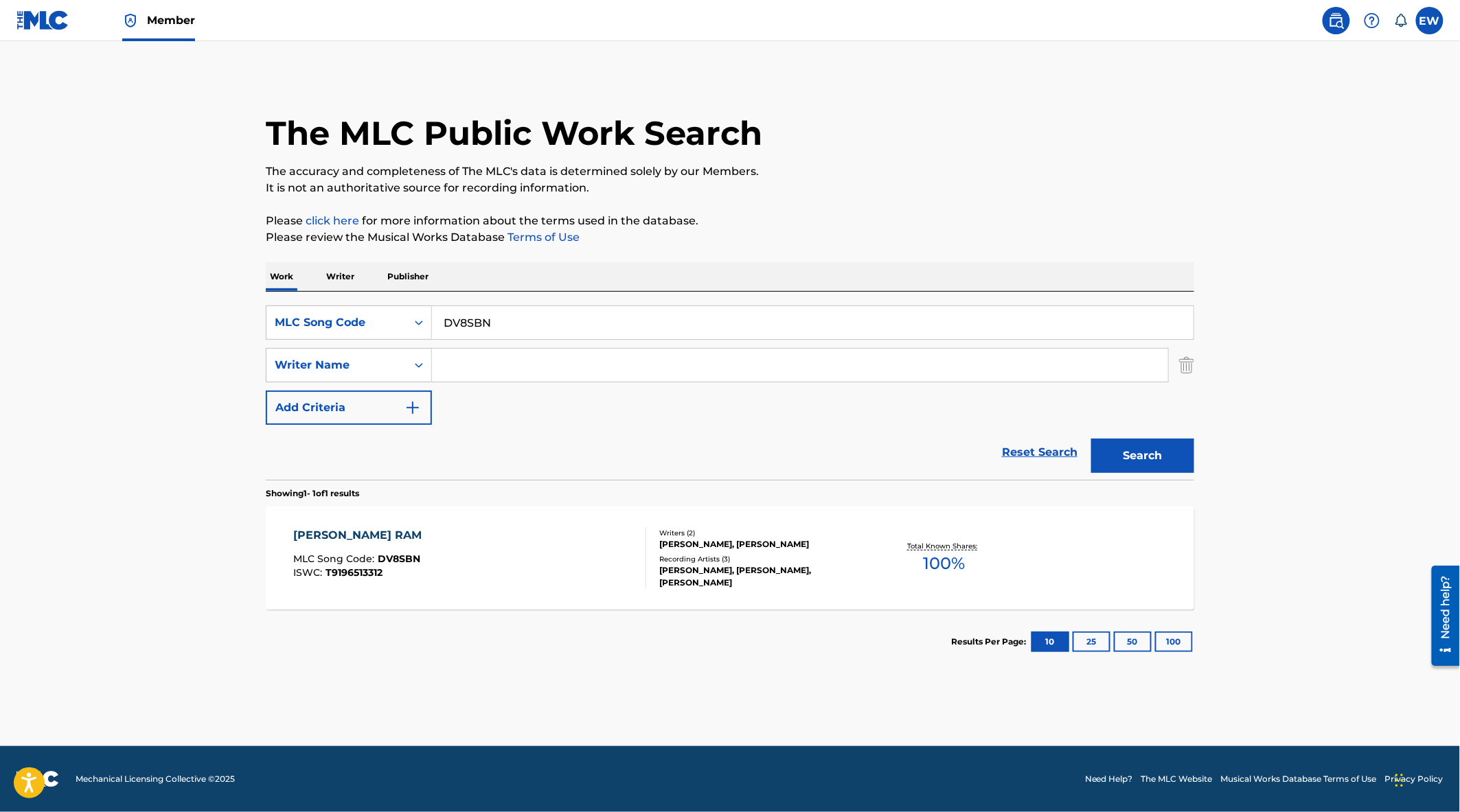
click at [593, 523] on div "DARBY'S RAM MLC Song Code : DV8SBN ISWC : T9196513312 Writers ( 2 ) LOUIS M. JO…" at bounding box center [730, 558] width 928 height 103
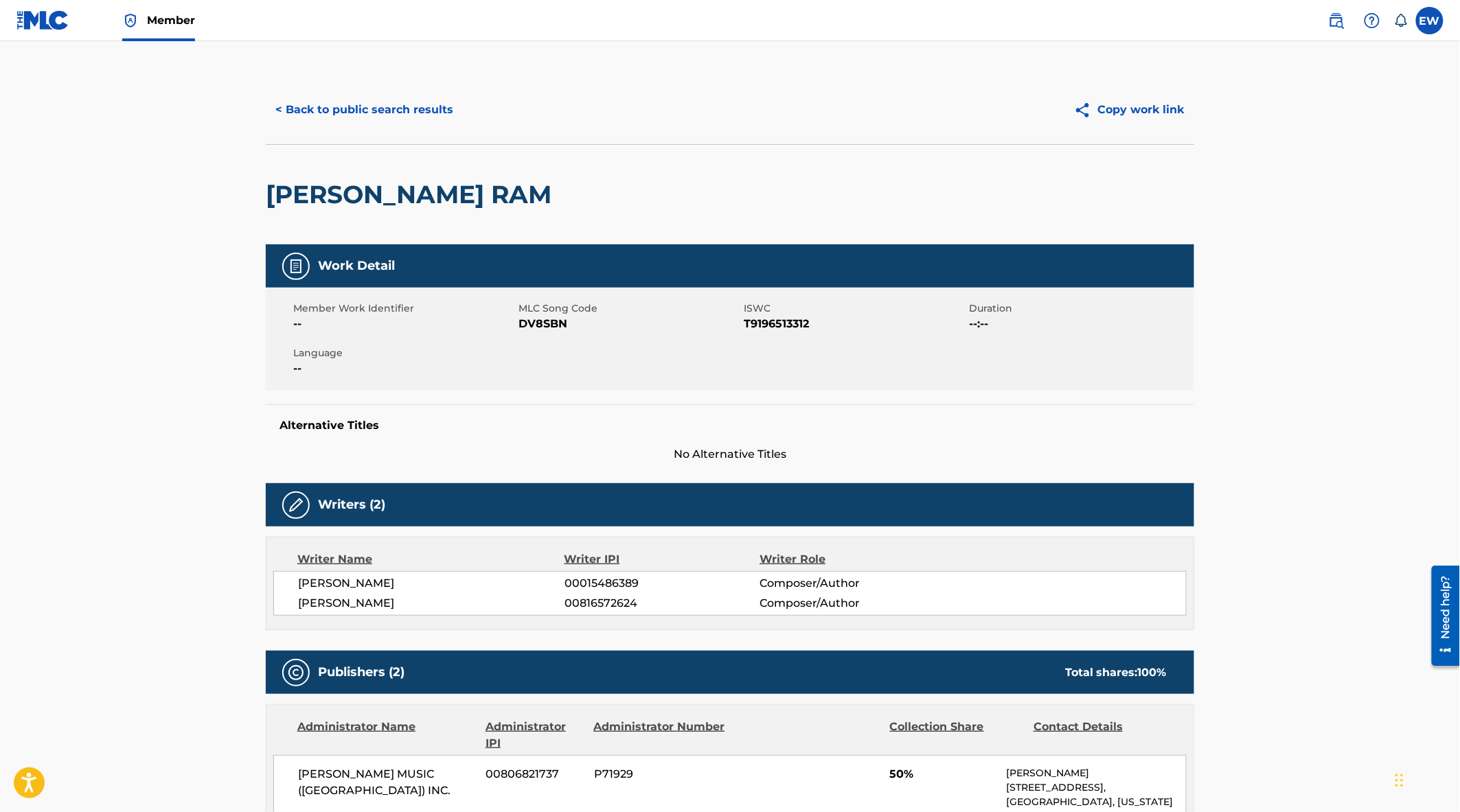
click at [339, 107] on button "< Back to public search results" at bounding box center [364, 109] width 197 height 34
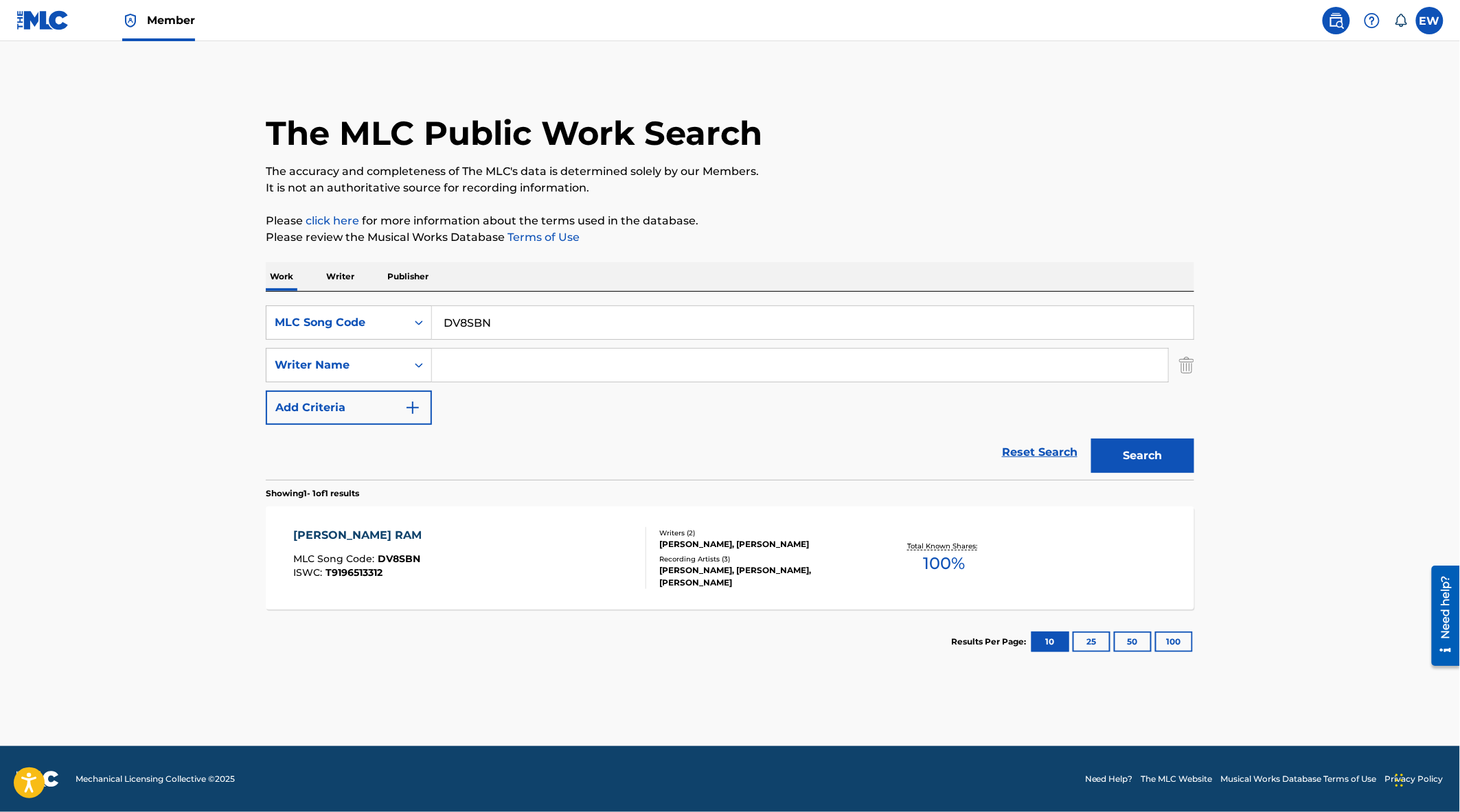
drag, startPoint x: 212, startPoint y: 477, endPoint x: 222, endPoint y: 464, distance: 16.4
click at [212, 477] on main "The MLC Public Work Search The accuracy and completeness of The MLC's data is d…" at bounding box center [730, 393] width 1460 height 705
drag, startPoint x: 511, startPoint y: 325, endPoint x: 424, endPoint y: 325, distance: 87.0
click at [425, 325] on div "SearchWithCriteriac0a4821a-4c4d-495a-971d-e0539eef028a MLC Song Code DV8SBN" at bounding box center [730, 322] width 928 height 34
paste input "SVEWVT"
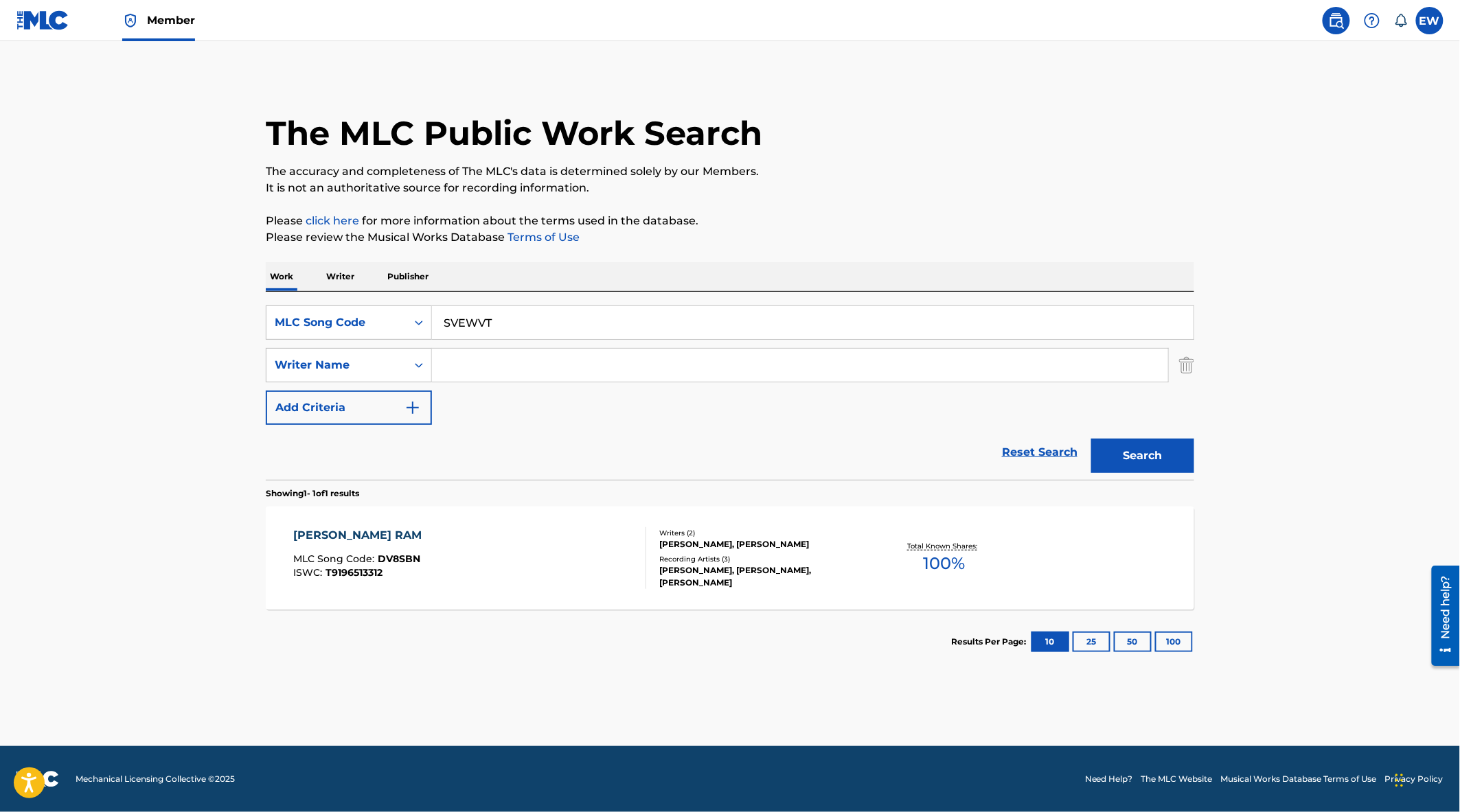
type input "SVEWVT"
click at [1156, 451] on button "Search" at bounding box center [1143, 455] width 103 height 34
click at [578, 551] on div "SHUT UP AND DANCE MLC Song Code : SVEWVT ISWC :" at bounding box center [470, 558] width 353 height 62
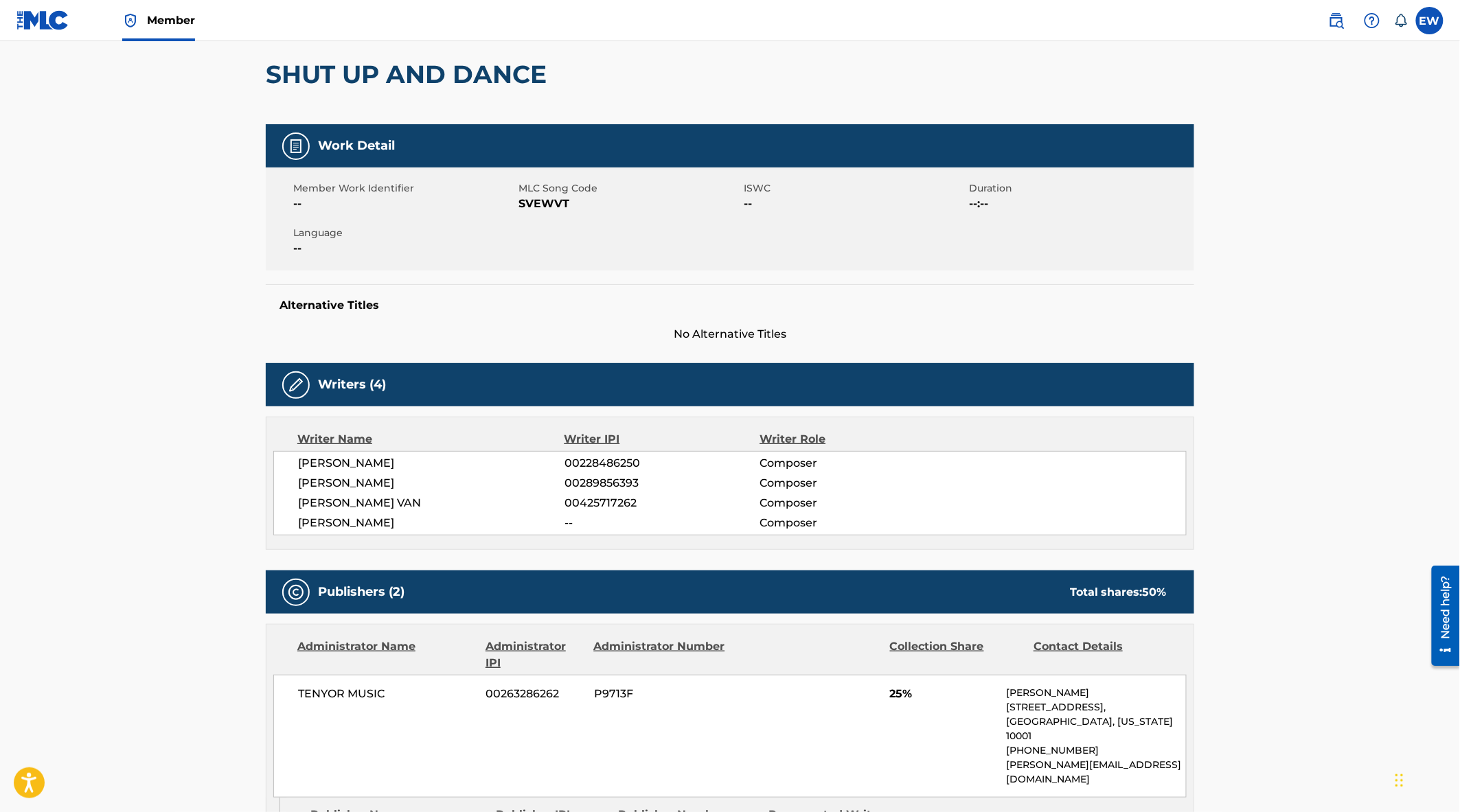
scroll to position [381, 0]
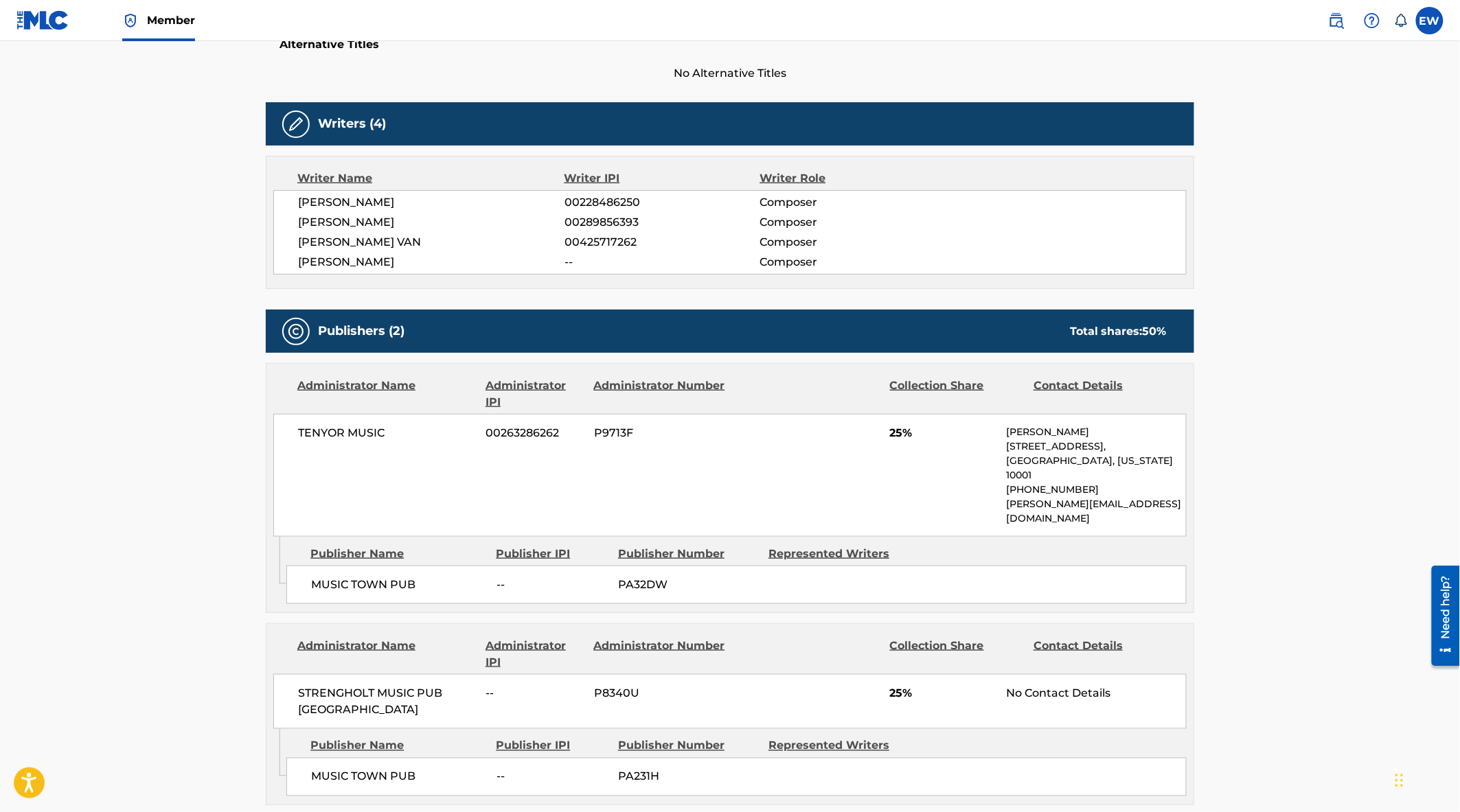
drag, startPoint x: 187, startPoint y: 264, endPoint x: 343, endPoint y: 223, distance: 161.3
click at [187, 264] on main "< Back to public search results Copy work link SHUT UP AND DANCE Work Detail Me…" at bounding box center [730, 499] width 1460 height 1678
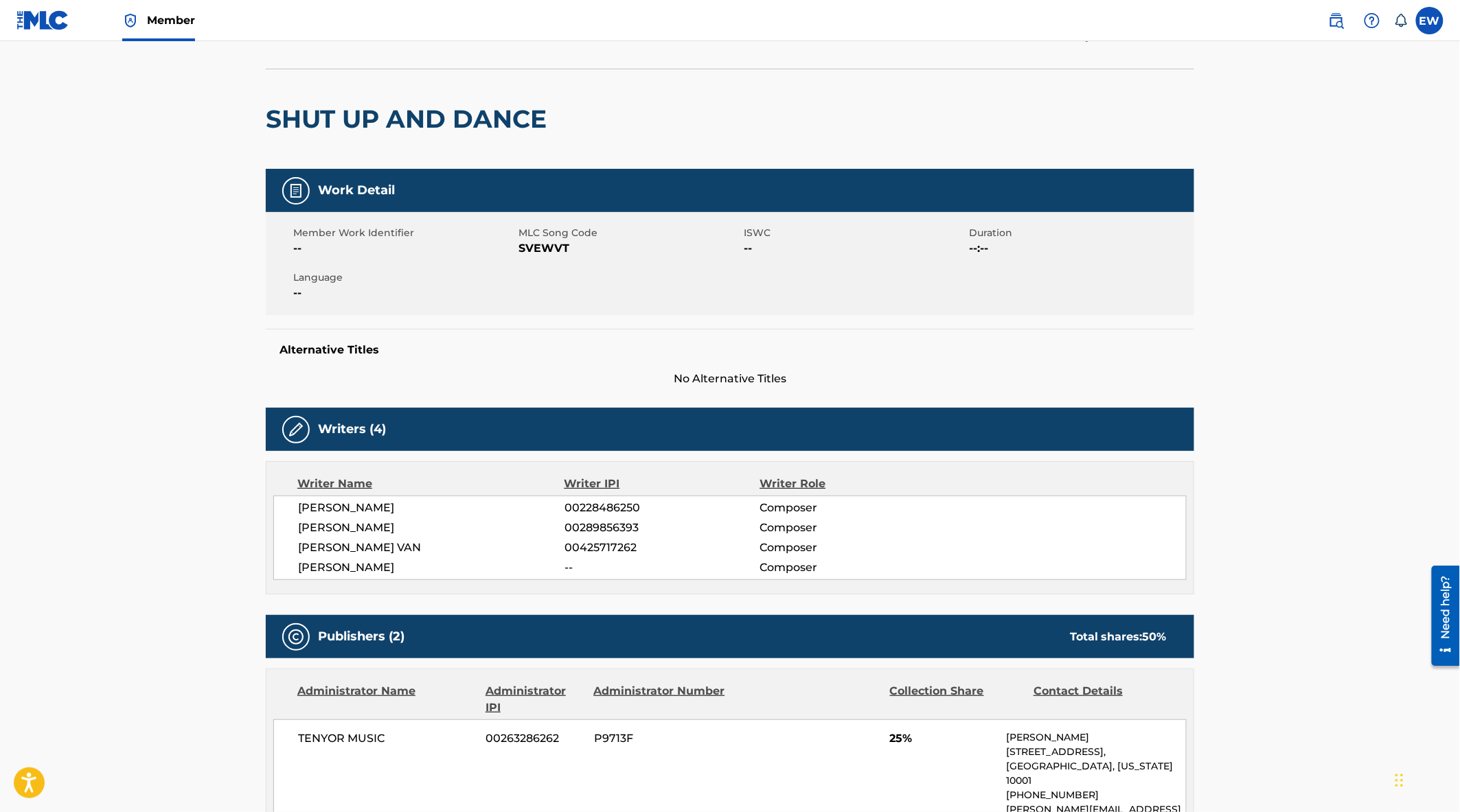
scroll to position [0, 0]
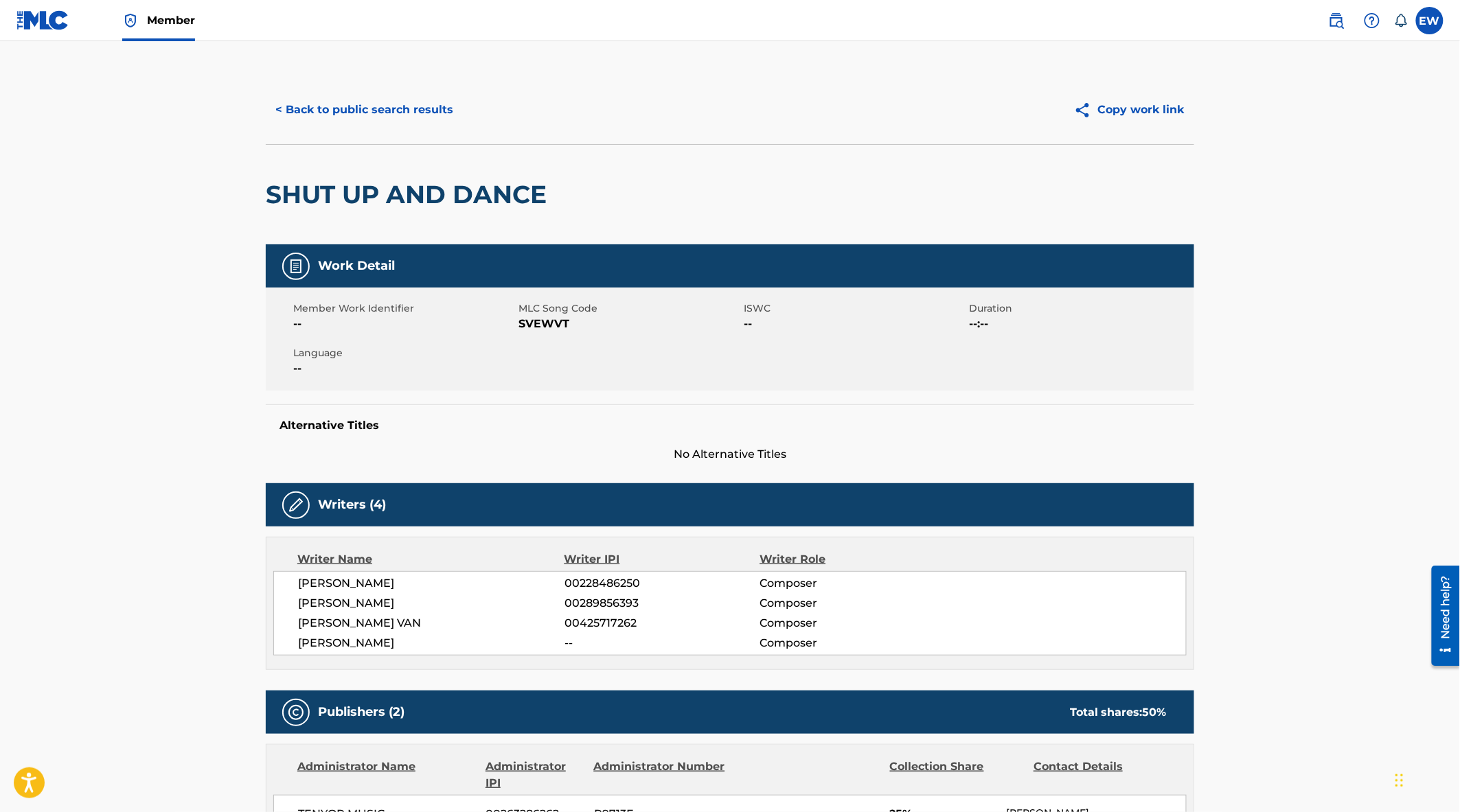
click at [383, 105] on button "< Back to public search results" at bounding box center [364, 109] width 197 height 34
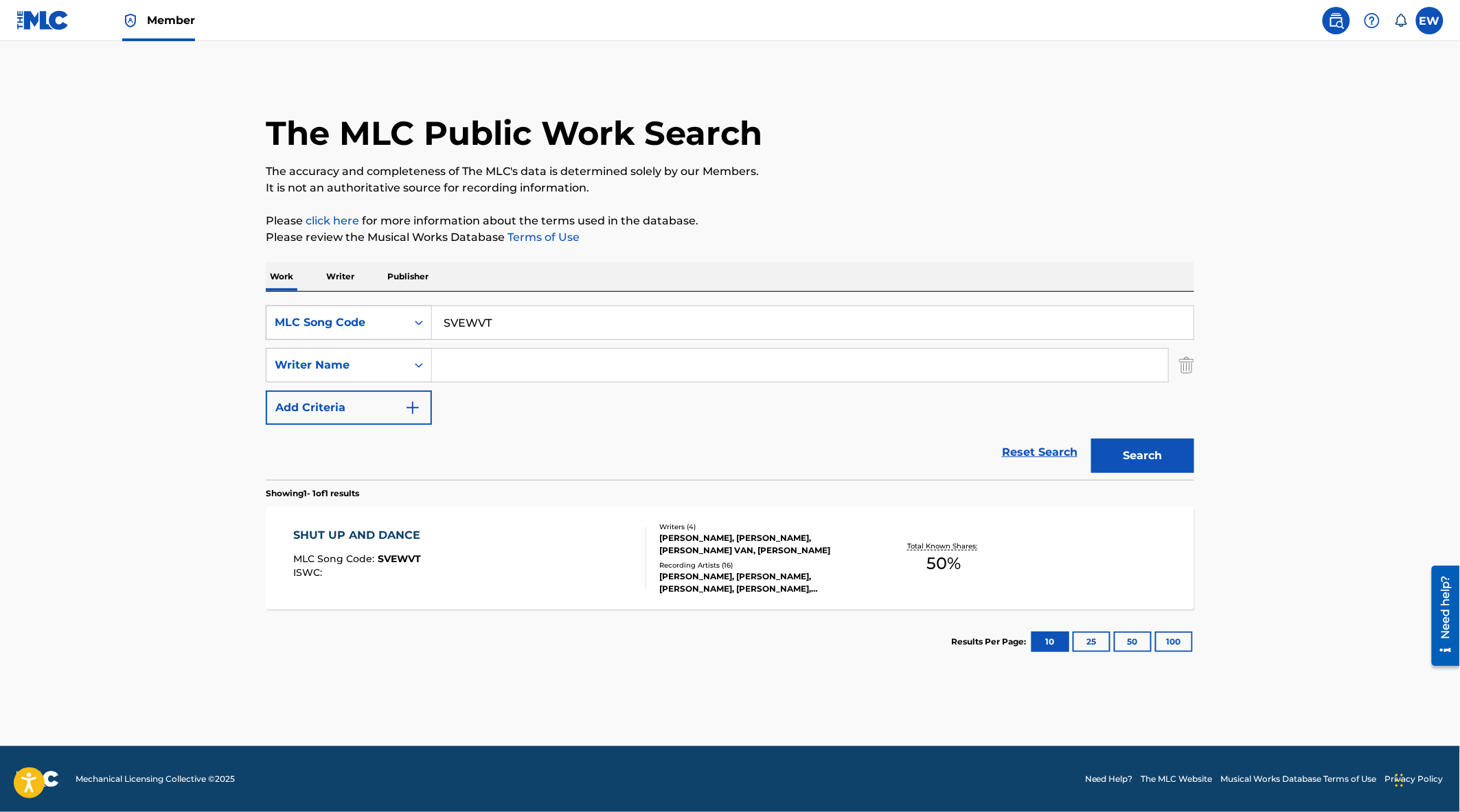
drag, startPoint x: 525, startPoint y: 319, endPoint x: 357, endPoint y: 319, distance: 168.0
click at [357, 319] on div "SearchWithCriteriac0a4821a-4c4d-495a-971d-e0539eef028a MLC Song Code SVEWVT" at bounding box center [730, 322] width 928 height 34
paste input "AB7X9S"
type input "AB7X9S"
click at [1103, 454] on button "Search" at bounding box center [1143, 455] width 103 height 34
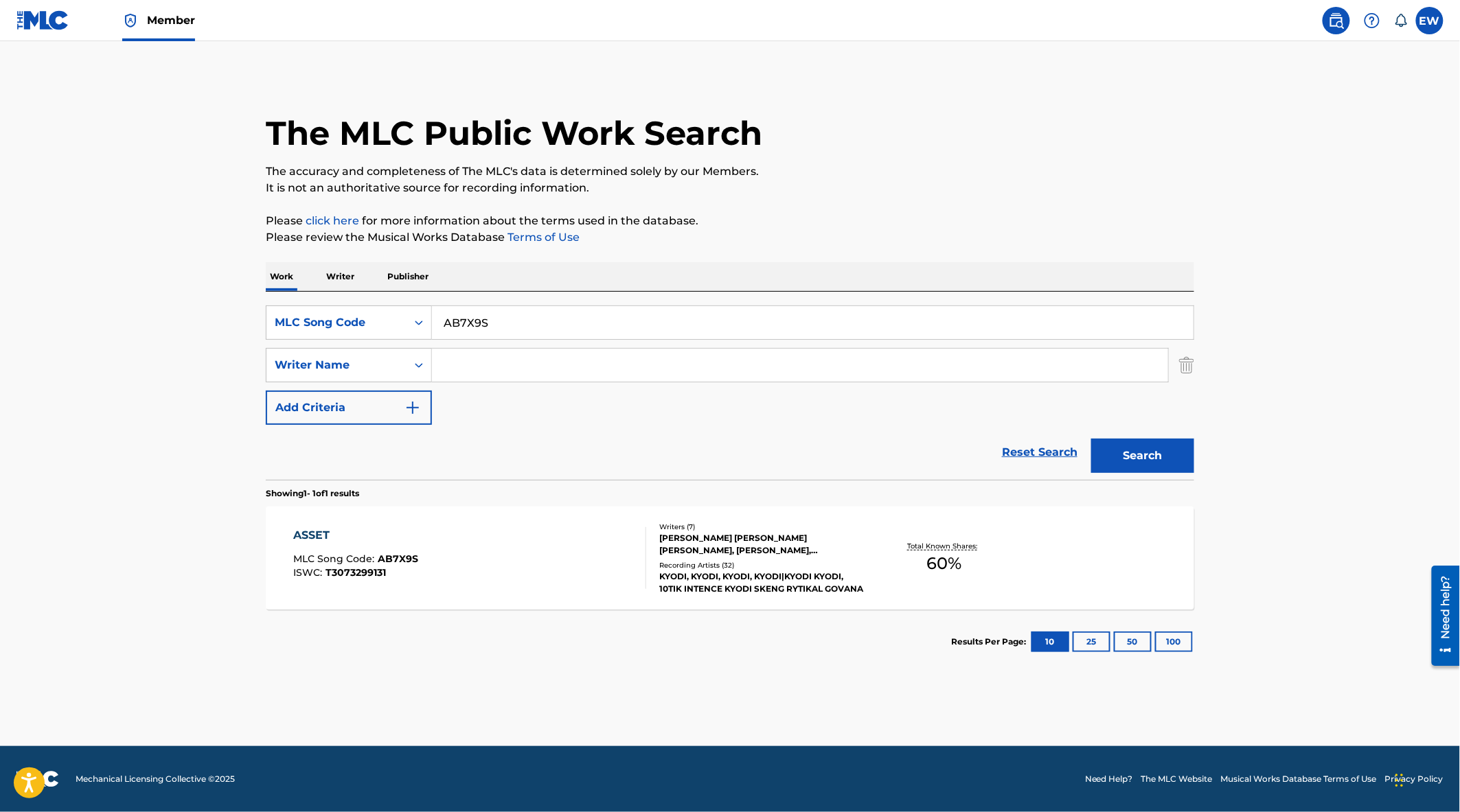
click at [524, 538] on div "ASSET MLC Song Code : AB7X9S ISWC : T3073299131" at bounding box center [470, 558] width 353 height 62
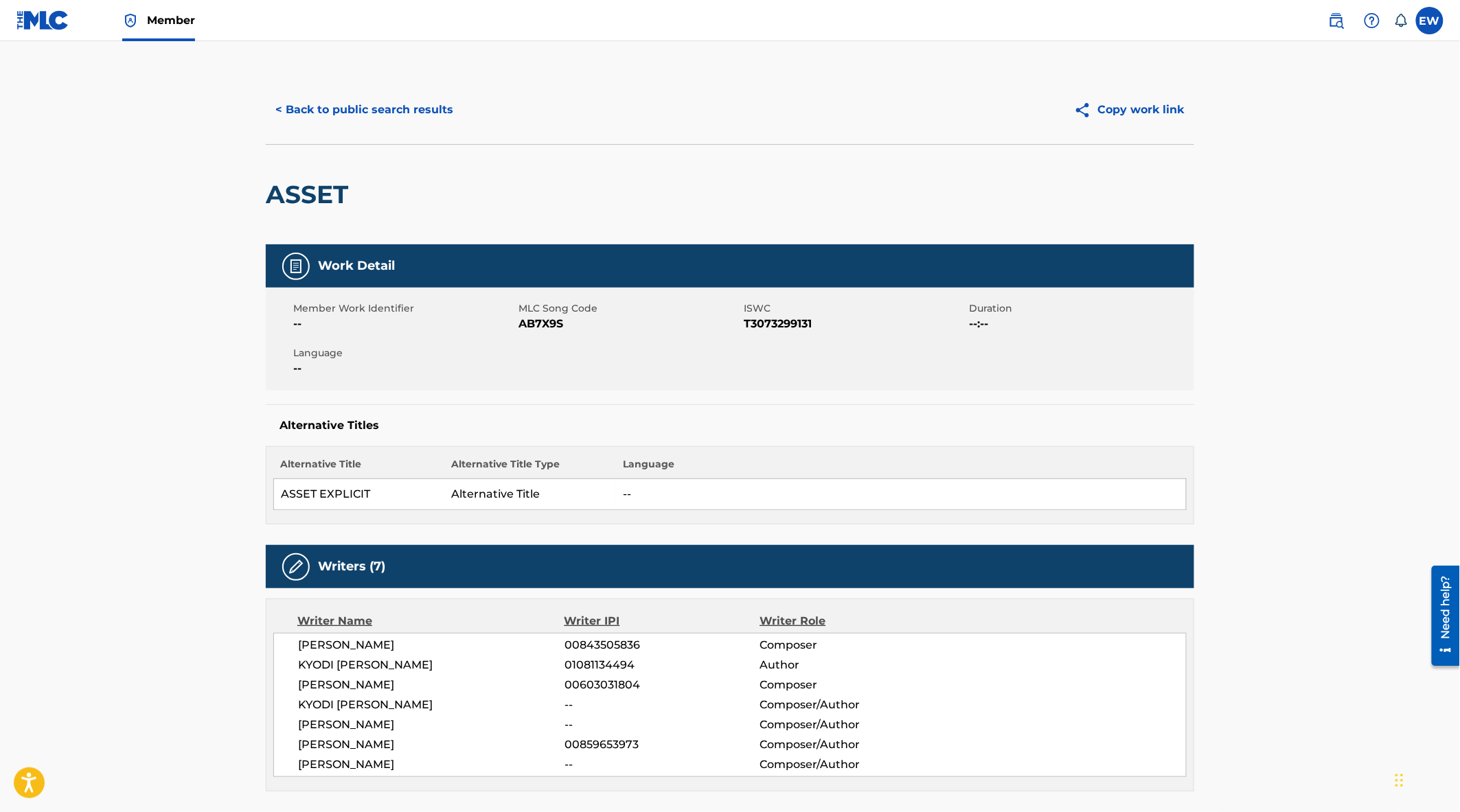
click at [364, 99] on button "< Back to public search results" at bounding box center [364, 109] width 197 height 34
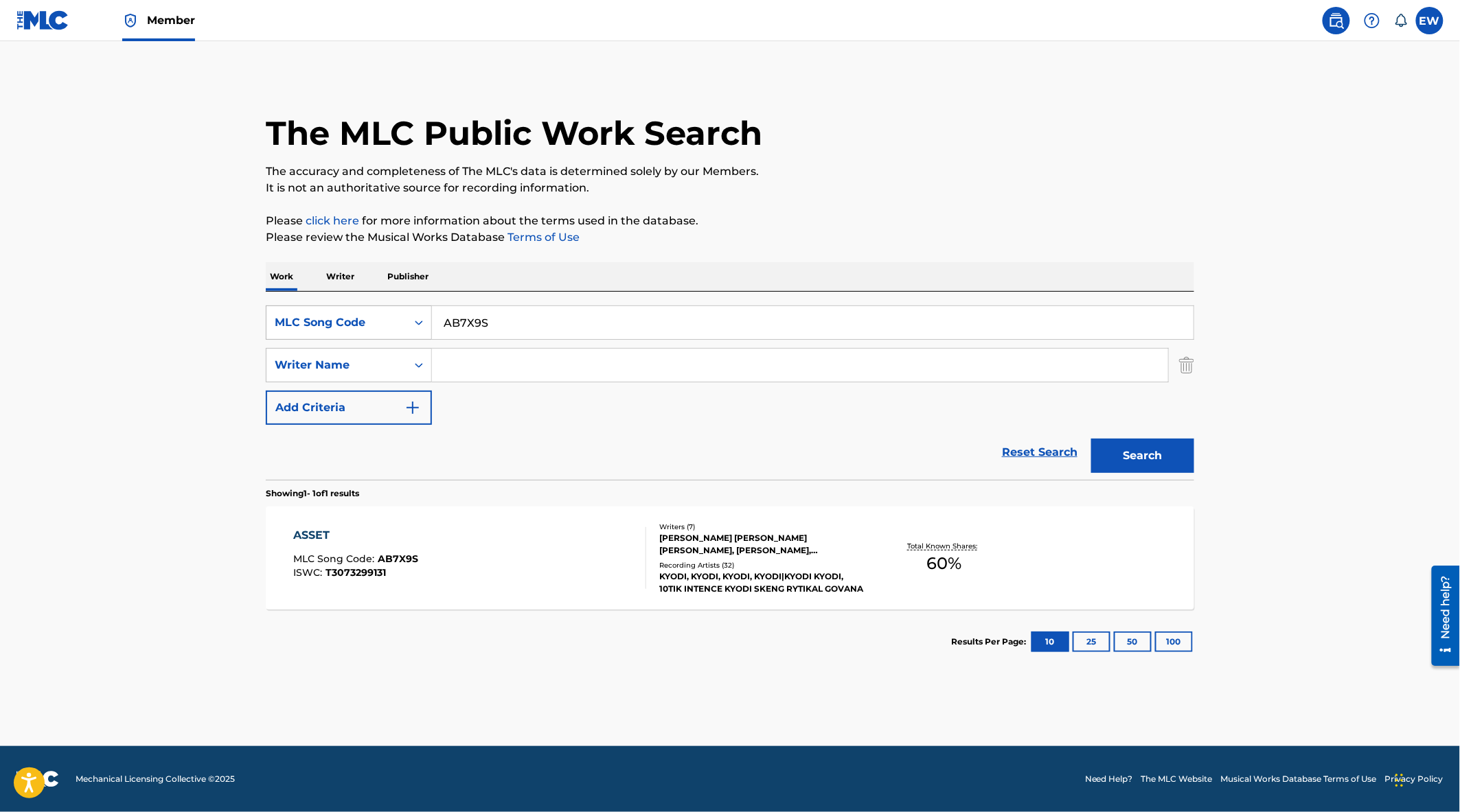
drag, startPoint x: 496, startPoint y: 321, endPoint x: 373, endPoint y: 322, distance: 123.0
click at [373, 322] on div "SearchWithCriteriac0a4821a-4c4d-495a-971d-e0539eef028a MLC Song Code AB7X9S" at bounding box center [730, 322] width 928 height 34
paste input "MB24JZ"
type input "MB24JZ"
click at [1116, 455] on button "Search" at bounding box center [1143, 455] width 103 height 34
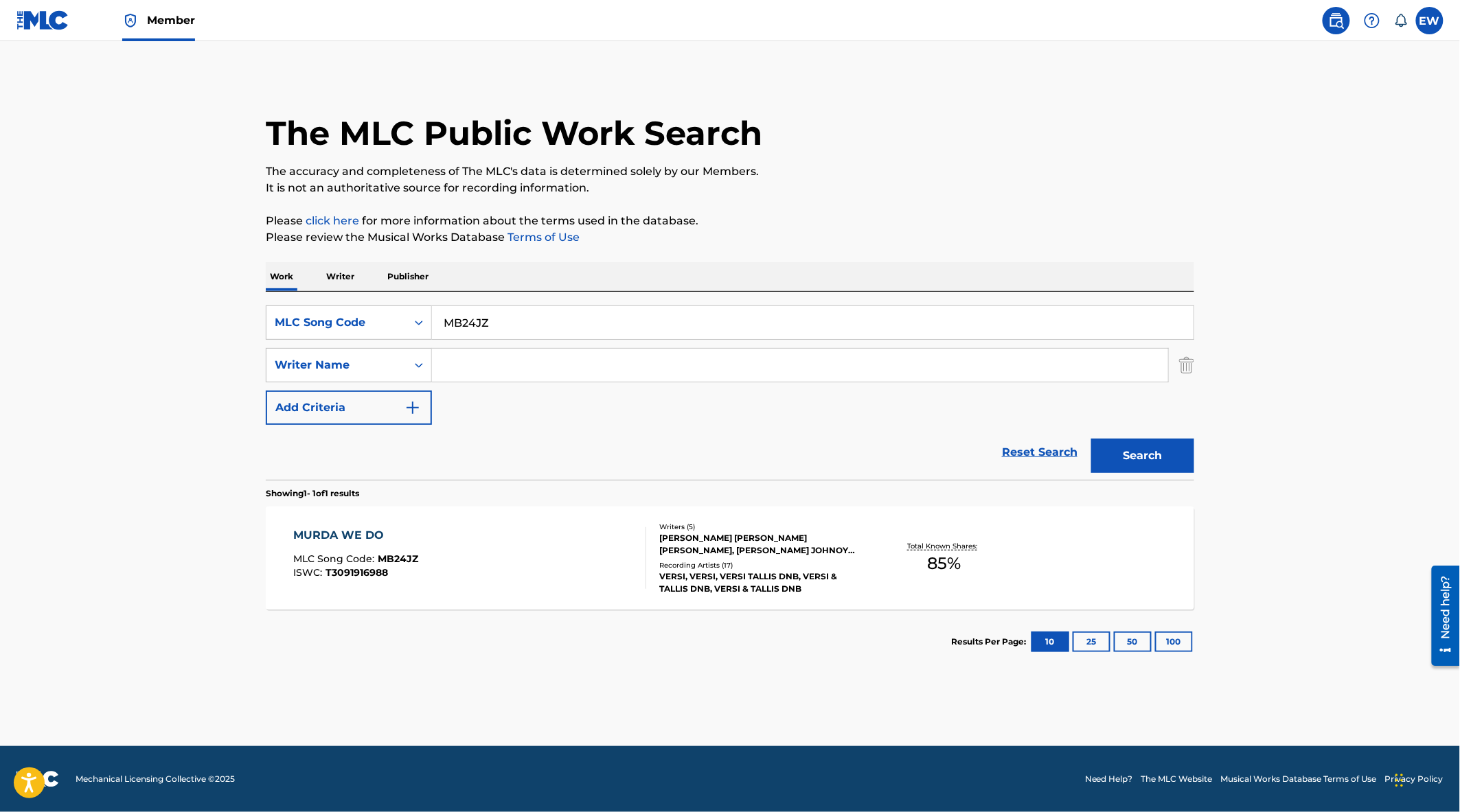
click at [550, 558] on div "MURDA WE DO MLC Song Code : MB24JZ ISWC : T3091916988" at bounding box center [470, 558] width 353 height 62
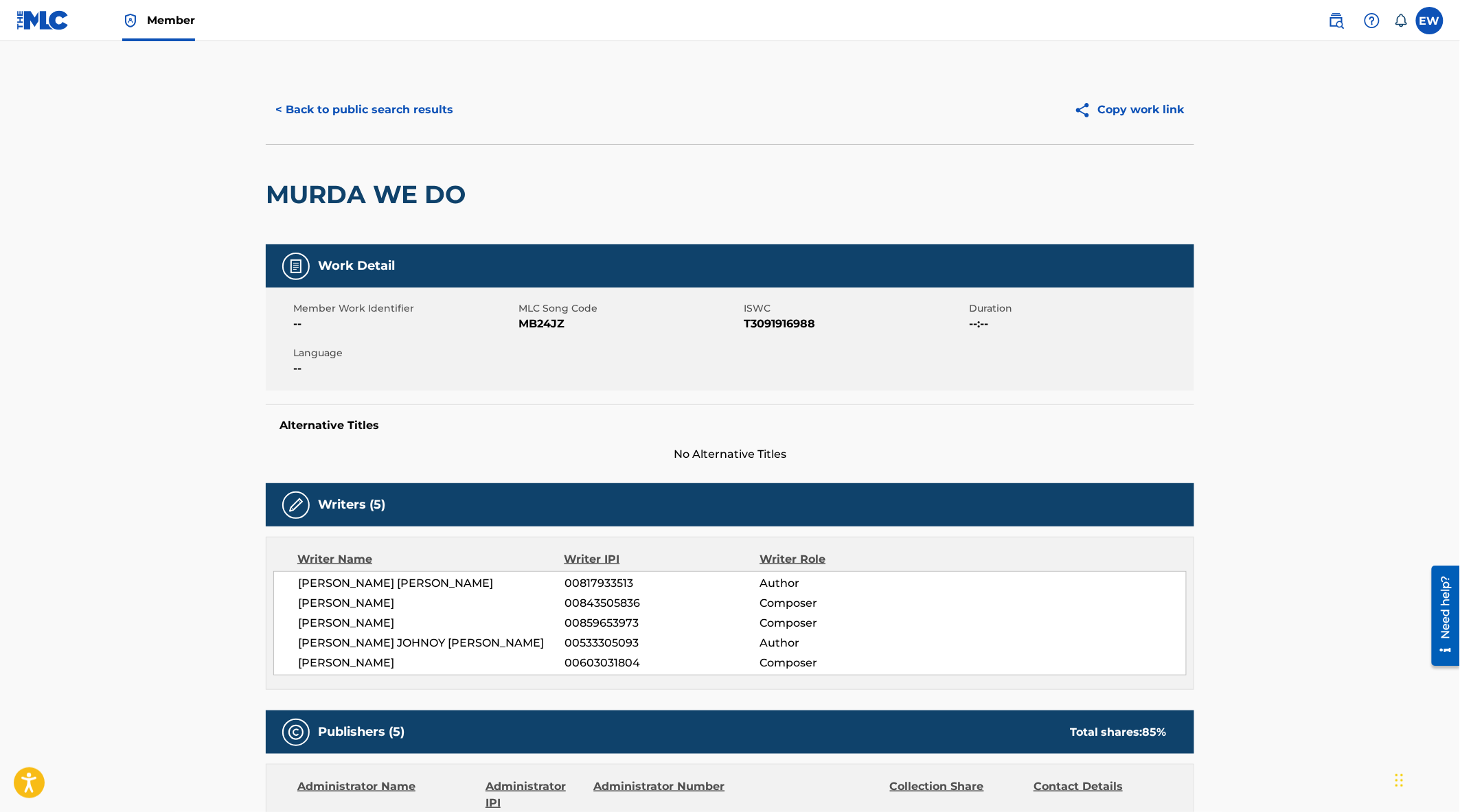
drag, startPoint x: 184, startPoint y: 506, endPoint x: 196, endPoint y: 498, distance: 14.4
click at [533, 325] on span "MB24JZ" at bounding box center [629, 323] width 221 height 17
click at [533, 325] on span "MB24JZ" at bounding box center [629, 323] width 221 height 17
copy span "MB24JZ"
